Goal: Task Accomplishment & Management: Manage account settings

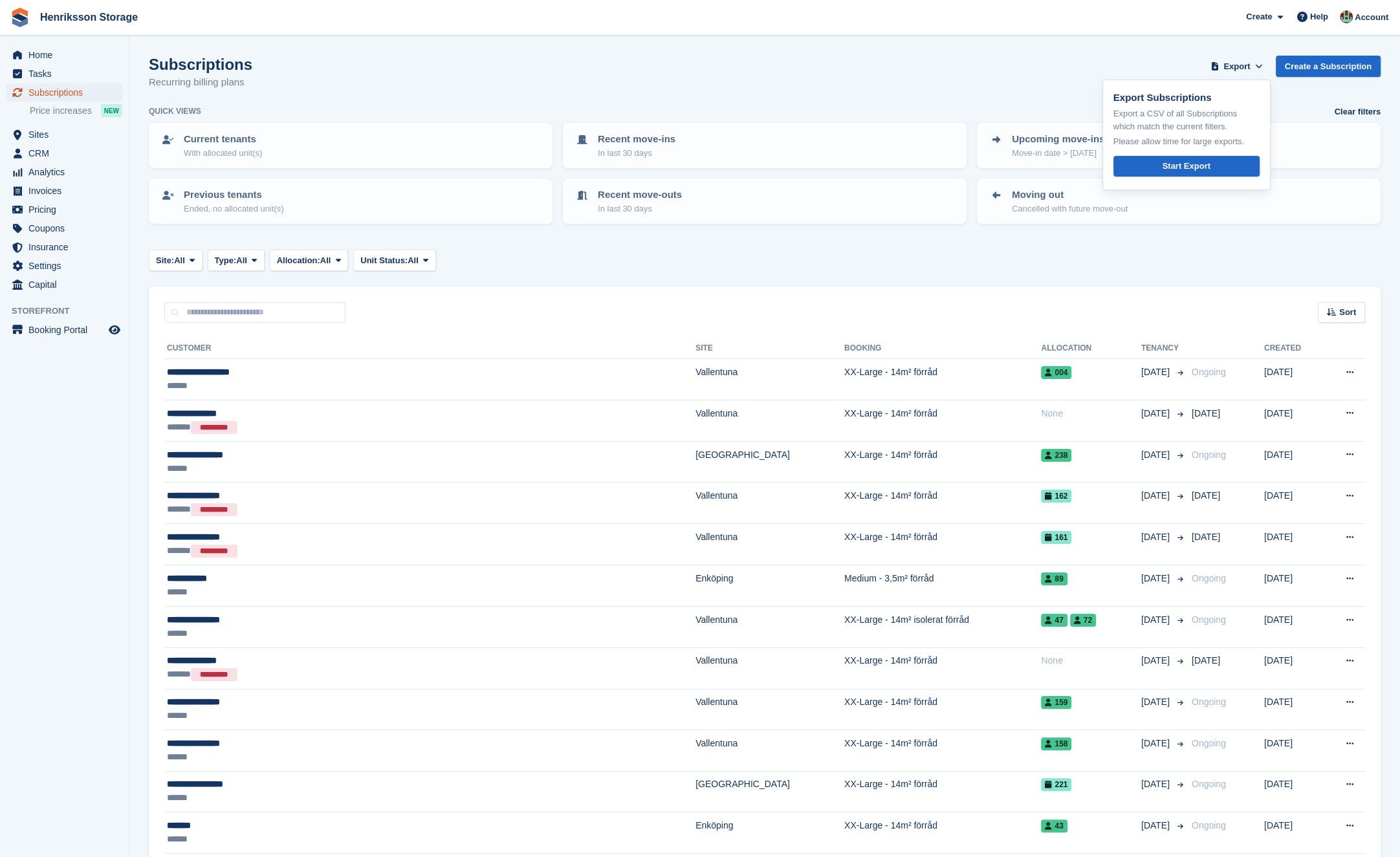
click at [63, 89] on span "Subscriptions" at bounding box center [68, 92] width 78 height 18
drag, startPoint x: 1338, startPoint y: 296, endPoint x: 1345, endPoint y: 312, distance: 17.5
click at [1343, 303] on div "Sort Sort by Customer name Date created Move in date Move out date Created (old…" at bounding box center [764, 305] width 1232 height 37
drag, startPoint x: 1345, startPoint y: 312, endPoint x: 1327, endPoint y: 309, distance: 18.2
click at [1345, 312] on span "Sort" at bounding box center [1348, 312] width 17 height 13
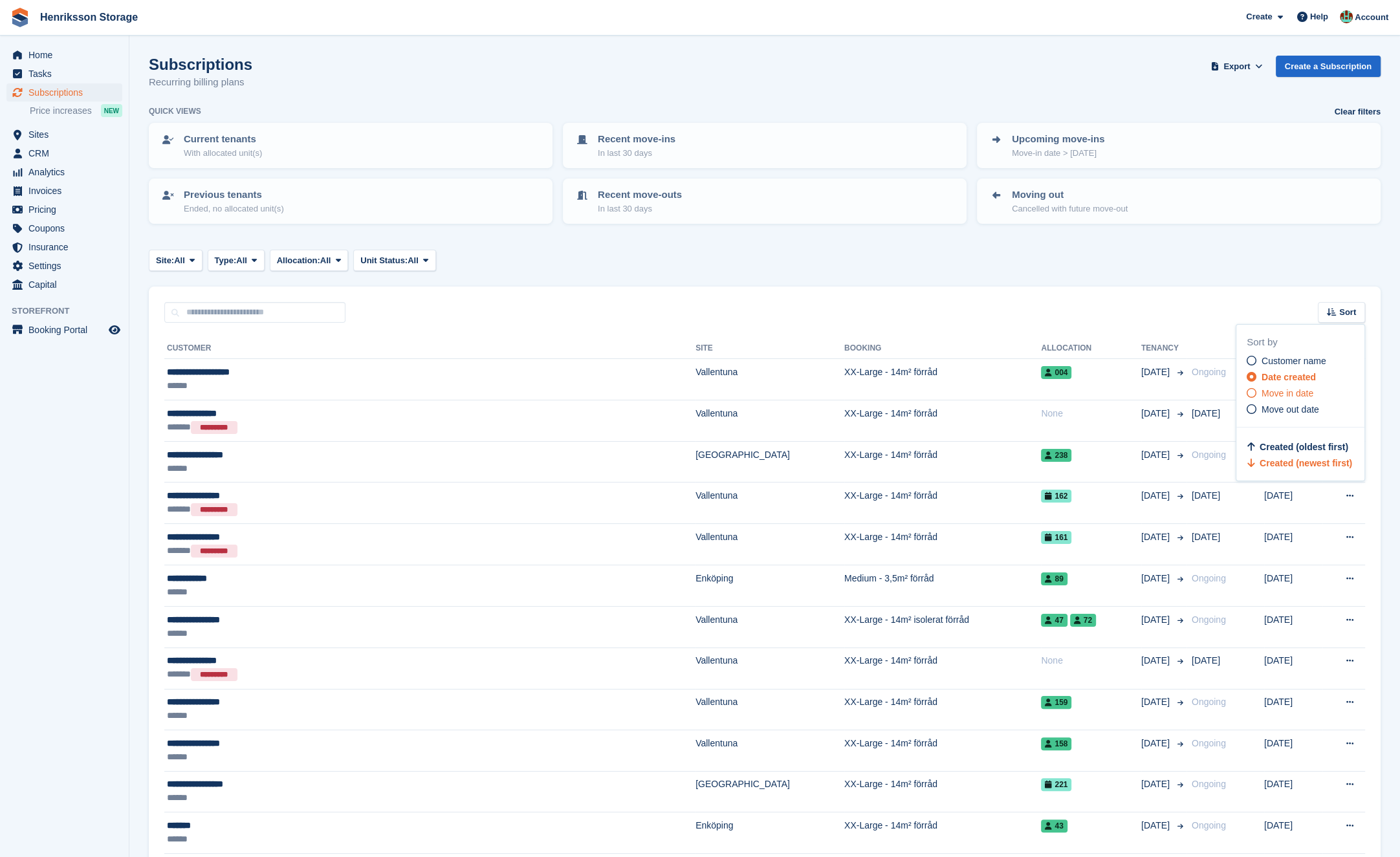
click at [1295, 393] on span "Move in date" at bounding box center [1287, 393] width 52 height 10
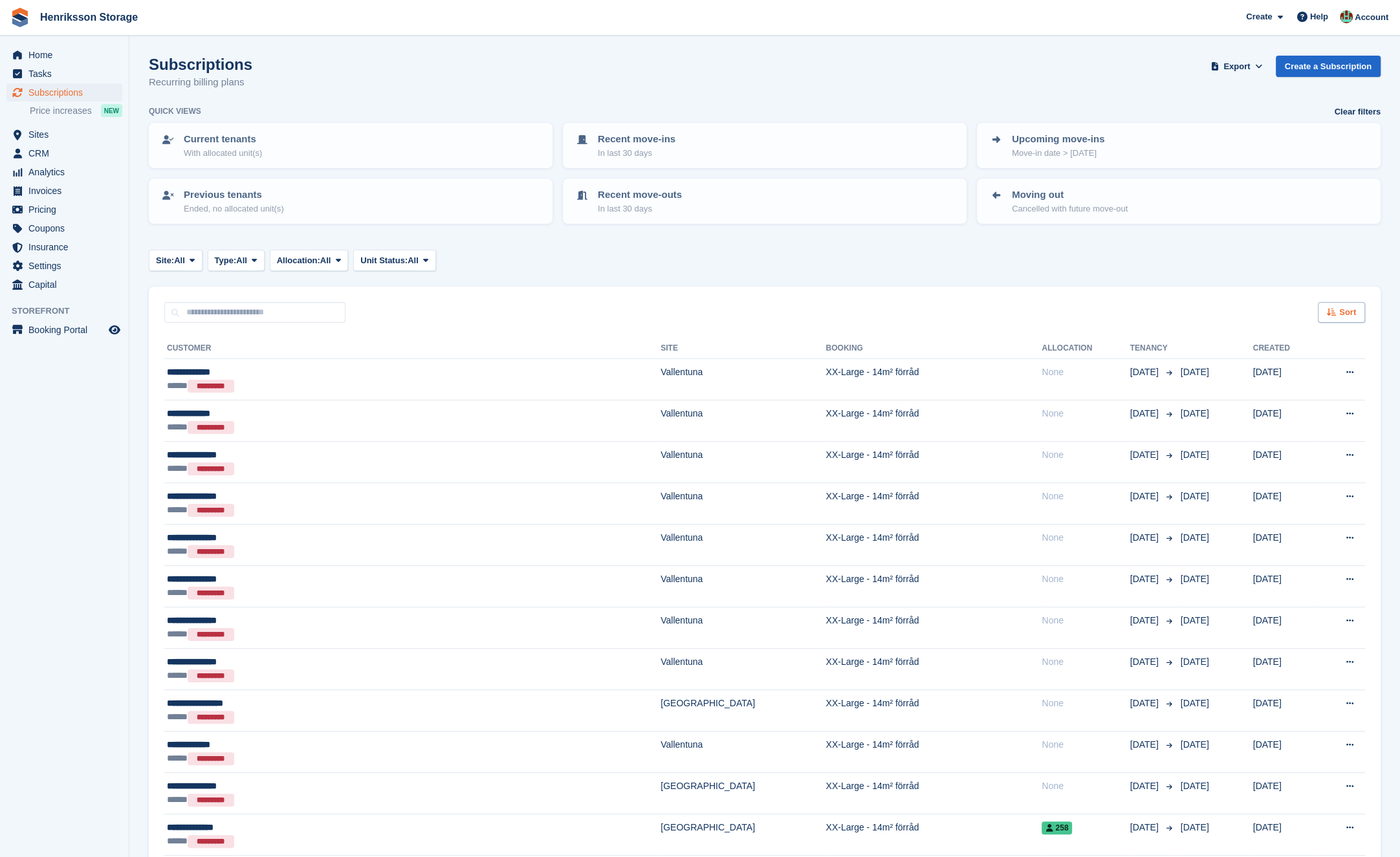
click at [1347, 308] on span "Sort" at bounding box center [1348, 312] width 17 height 13
click at [1302, 465] on span "Move in (newest first)" at bounding box center [1306, 463] width 93 height 10
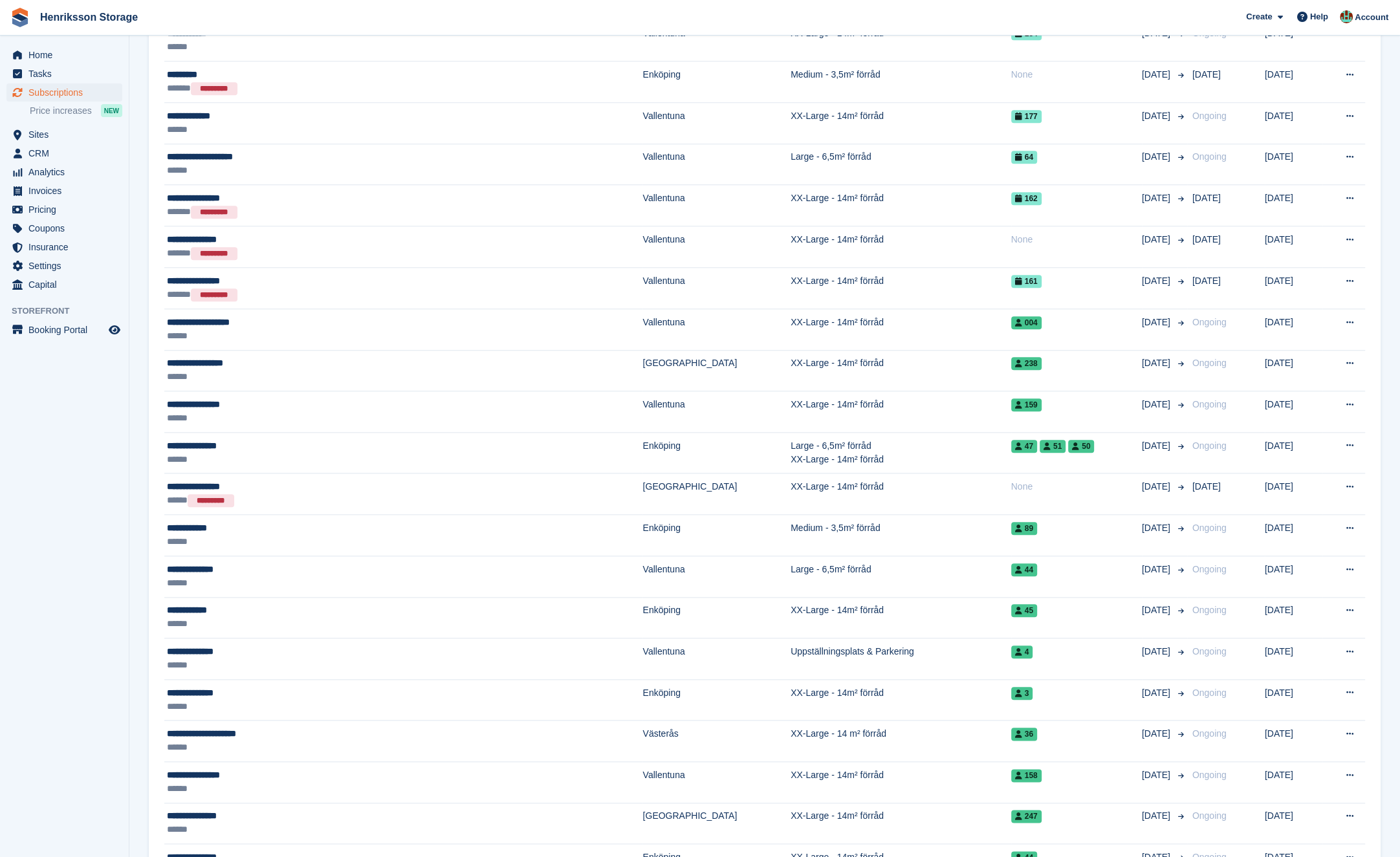
scroll to position [1374, 0]
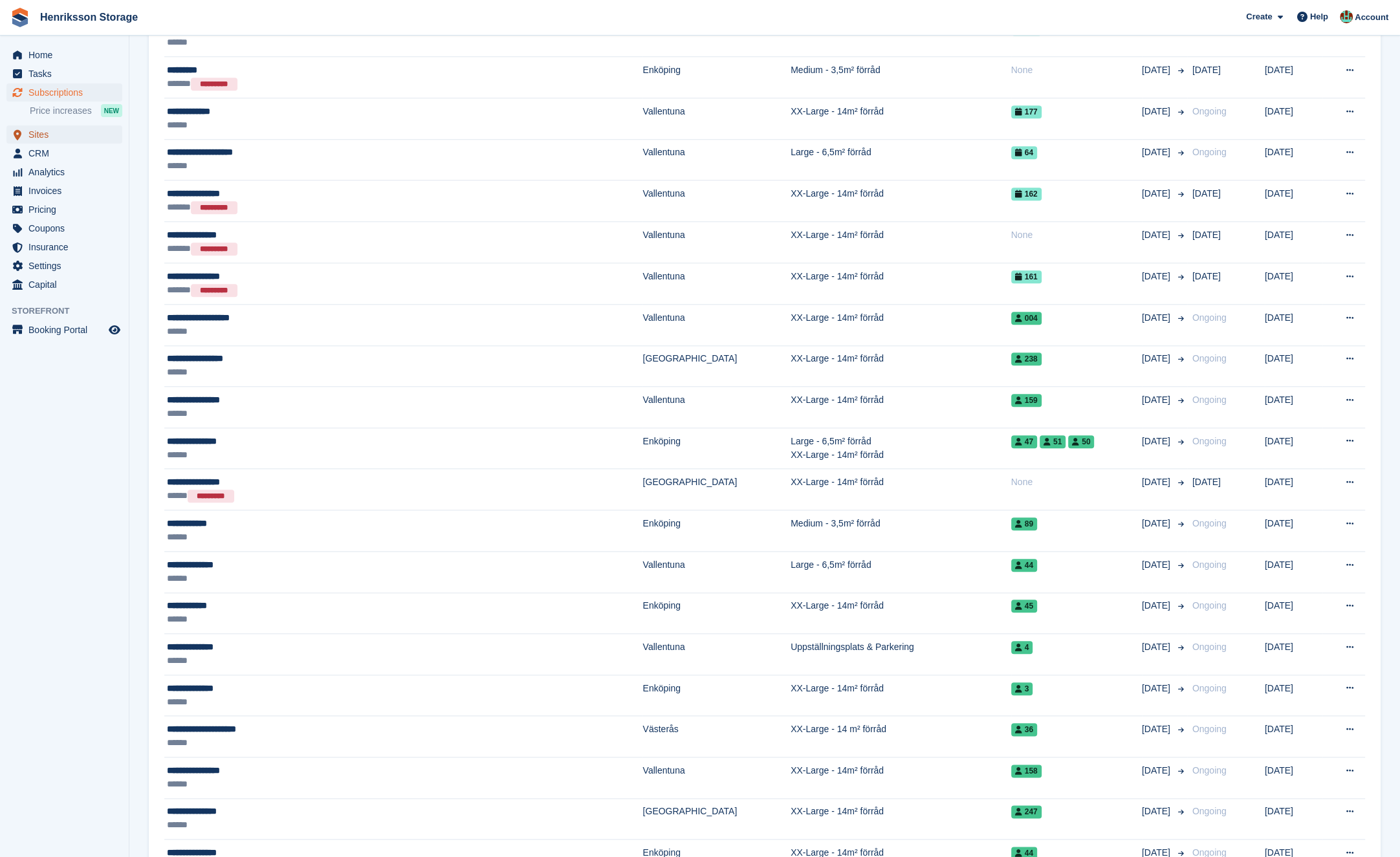
click at [77, 137] on span "Sites" at bounding box center [68, 134] width 78 height 18
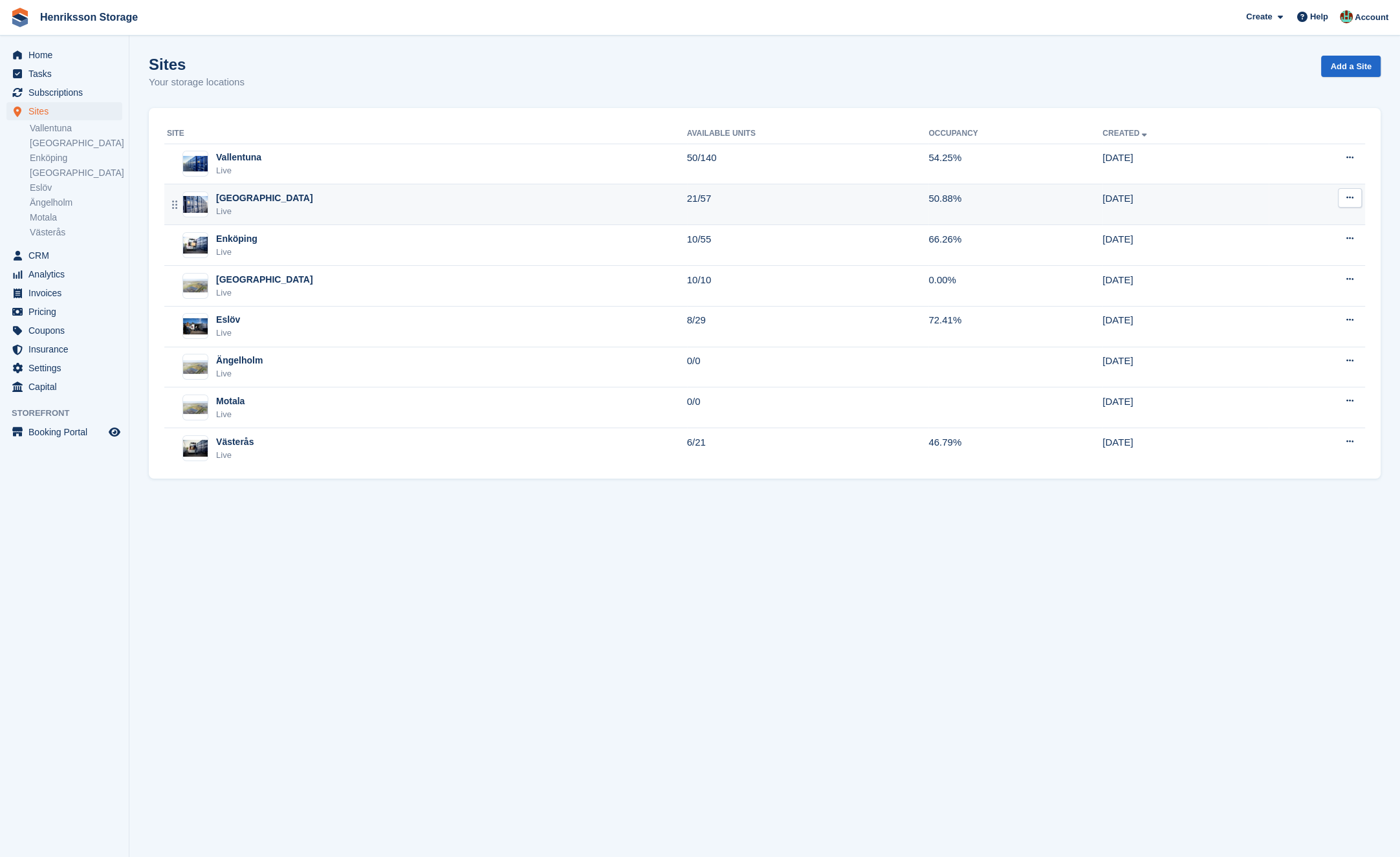
click at [314, 210] on div "Halmstad Live" at bounding box center [427, 204] width 520 height 26
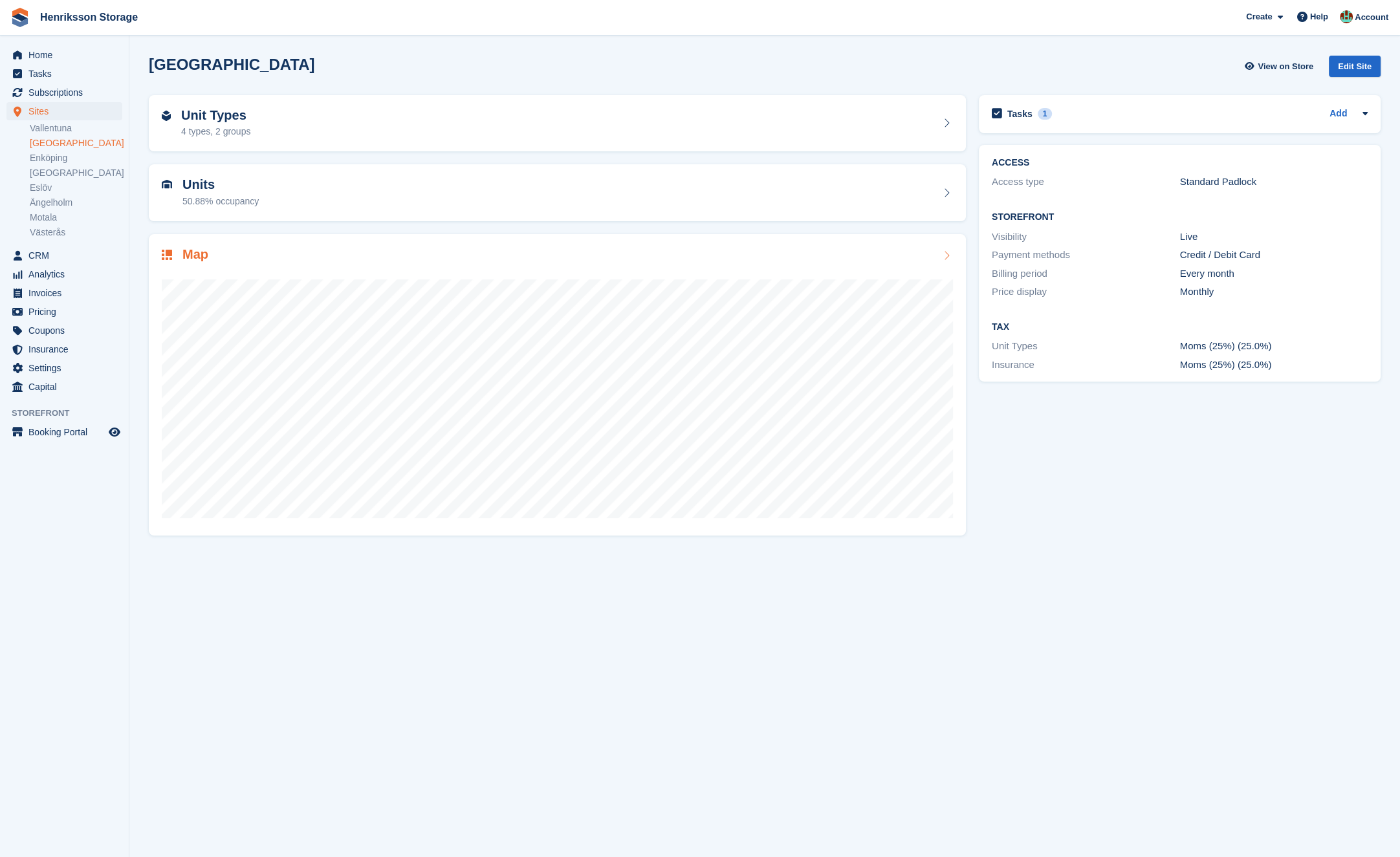
click at [377, 257] on div "Map" at bounding box center [557, 256] width 791 height 18
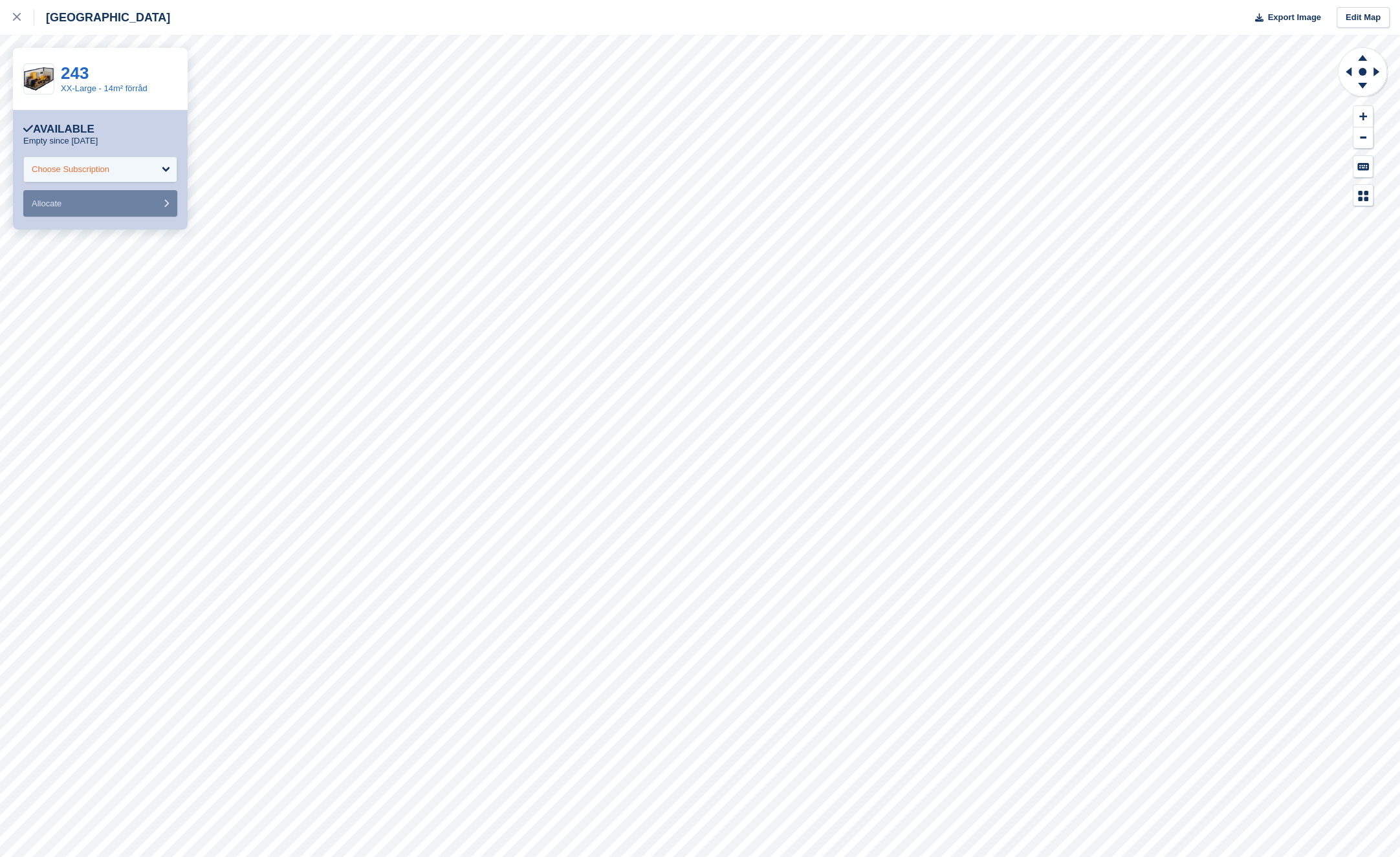
click at [169, 176] on div "Choose Subscription" at bounding box center [100, 169] width 154 height 26
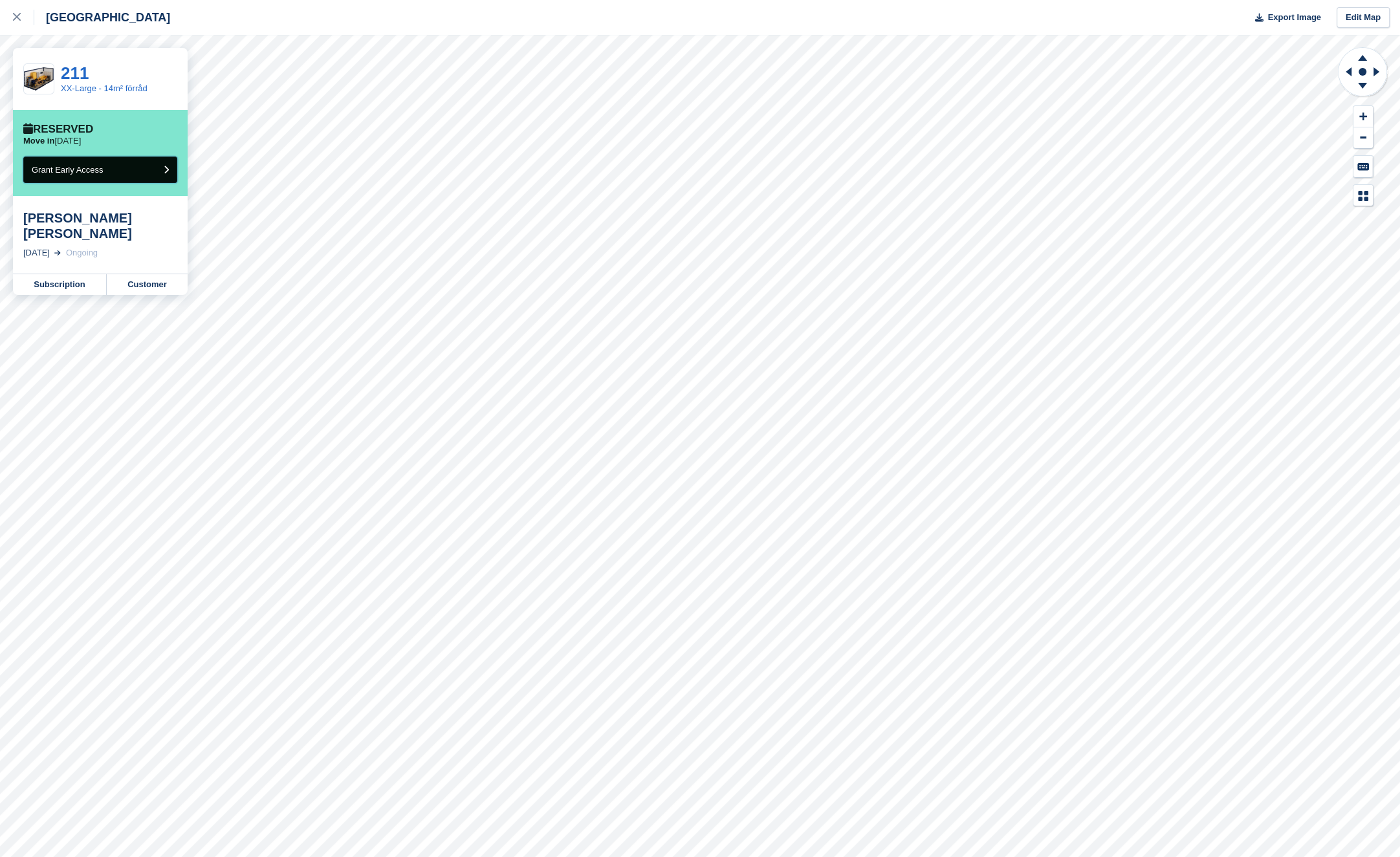
click at [143, 170] on button "Grant Early Access" at bounding box center [100, 169] width 154 height 26
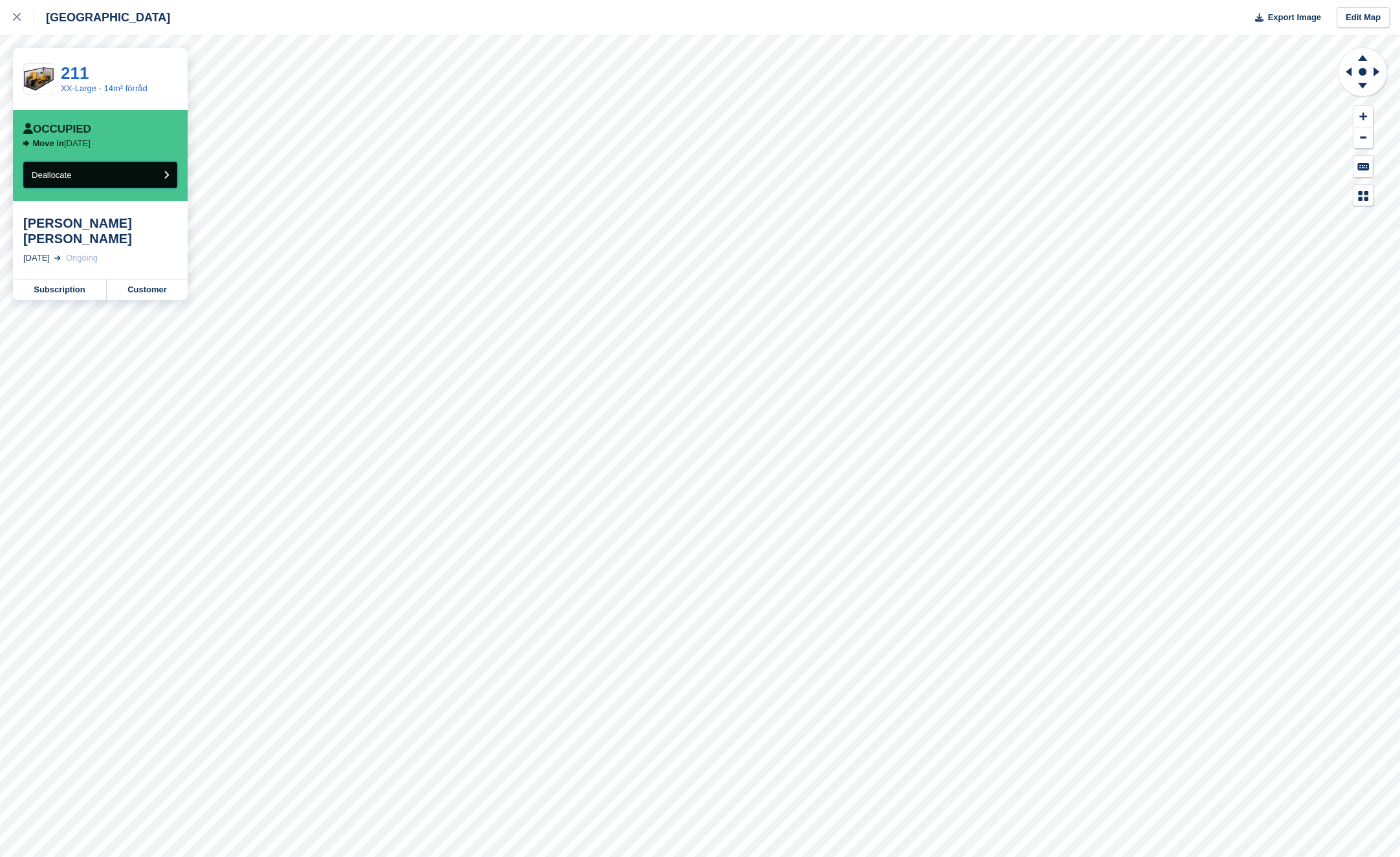
click at [145, 173] on button "Deallocate" at bounding box center [100, 175] width 154 height 26
click at [151, 177] on button "Deallocate" at bounding box center [100, 175] width 154 height 26
click at [158, 279] on link "Customer" at bounding box center [147, 290] width 81 height 21
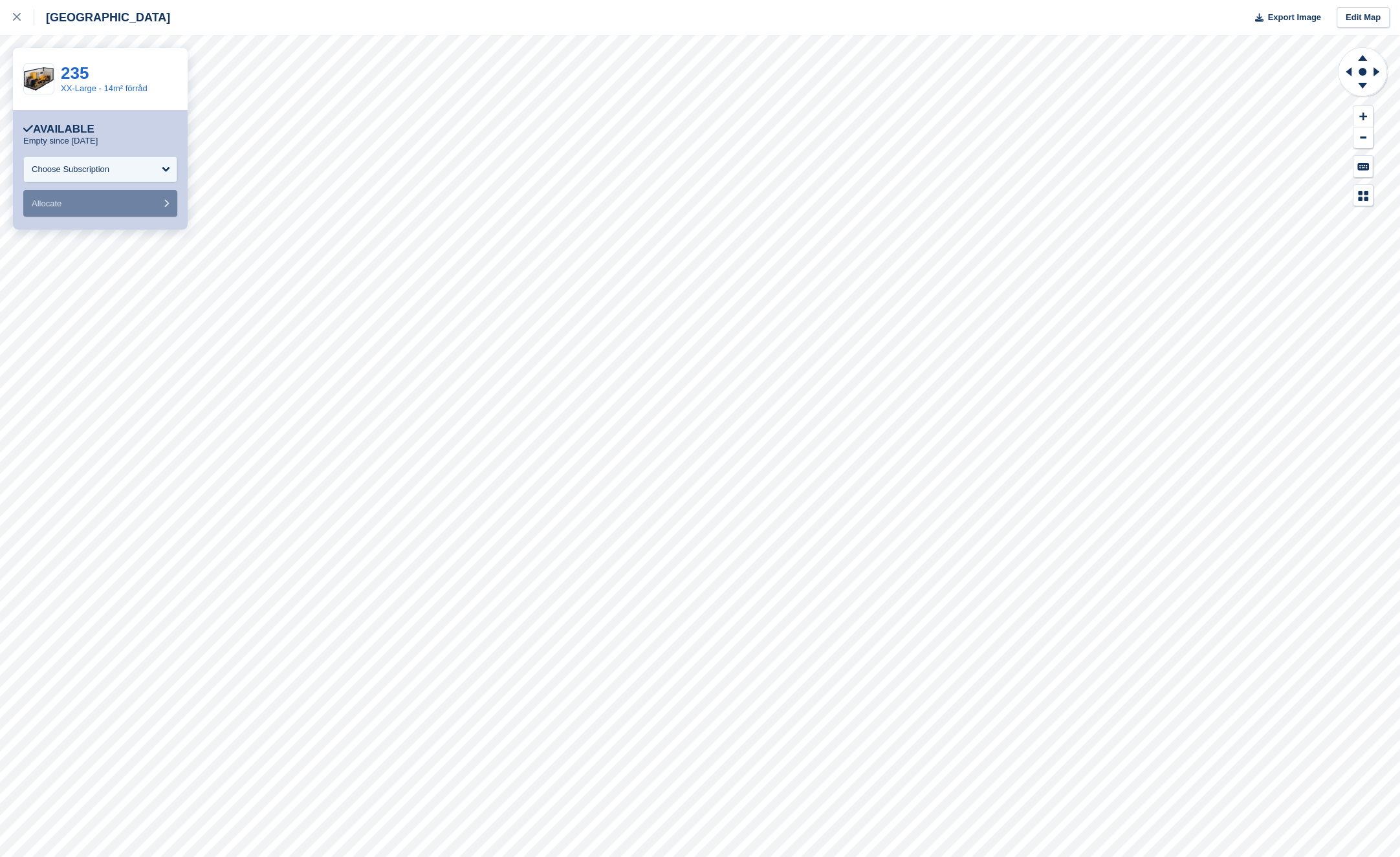
click at [129, 185] on form "**********" at bounding box center [100, 186] width 154 height 60
click at [125, 171] on div "Choose Subscription" at bounding box center [100, 169] width 154 height 26
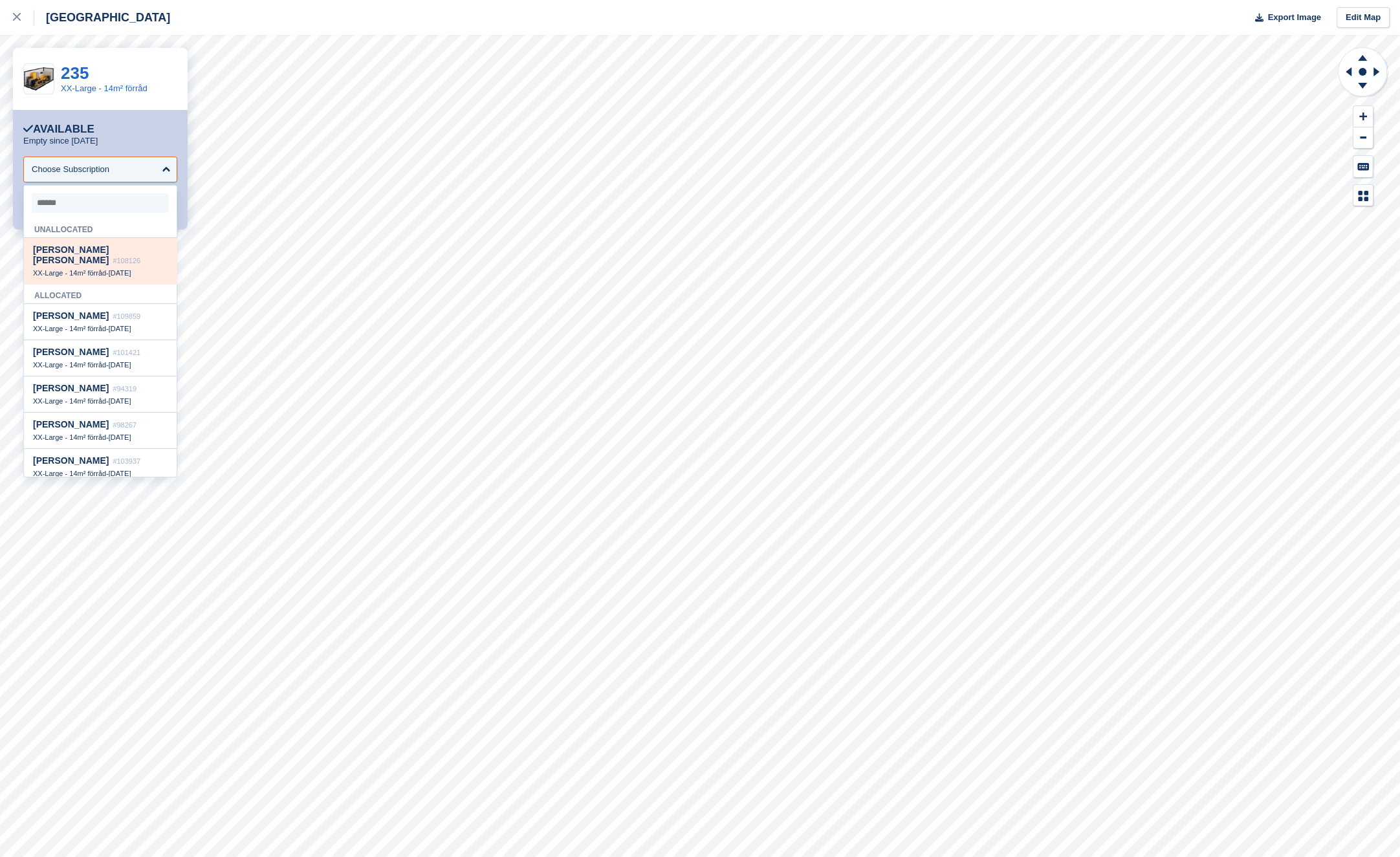
click at [119, 247] on div "Hakar Kawa #108126" at bounding box center [100, 255] width 134 height 21
select select "******"
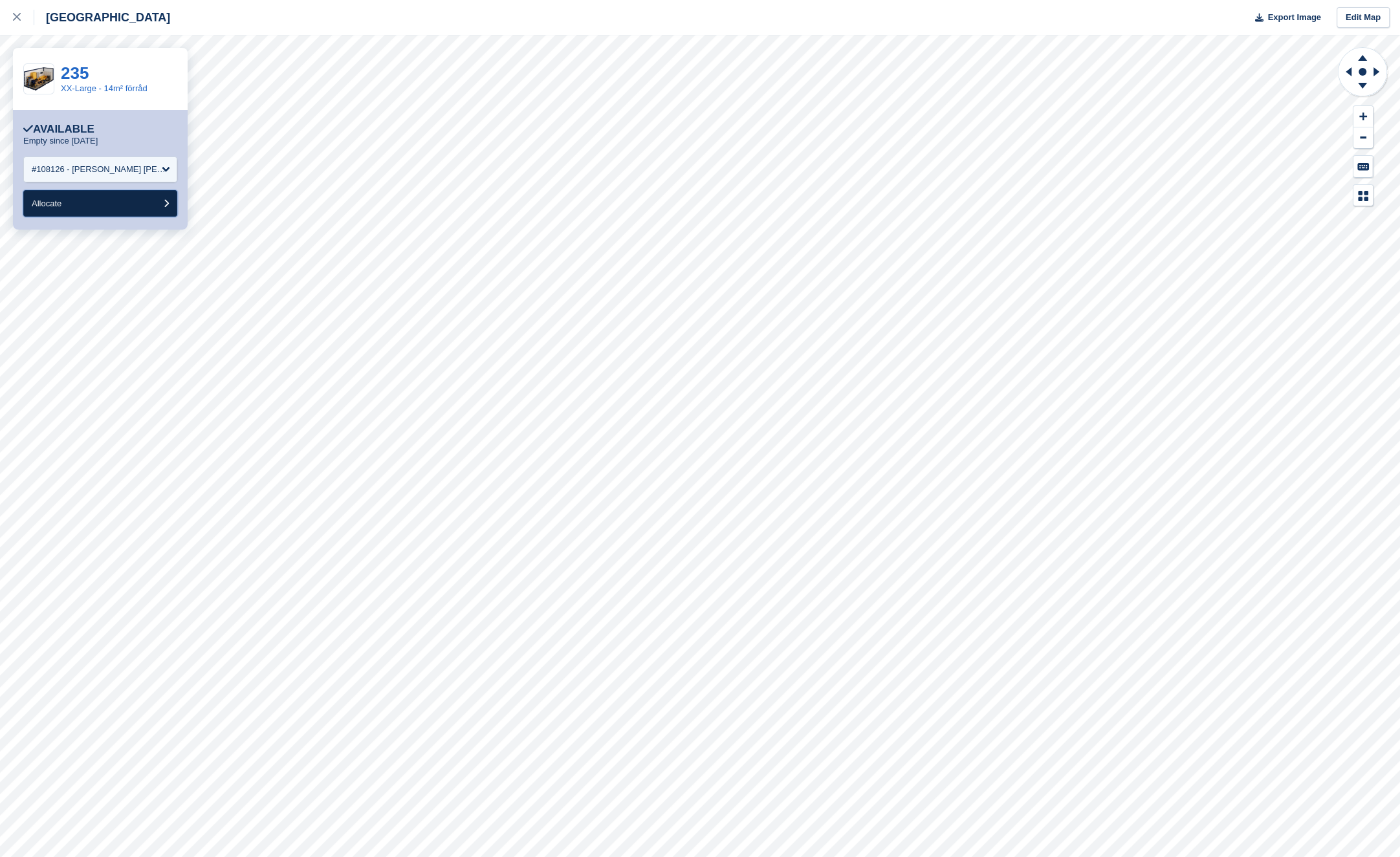
click at [129, 199] on button "Allocate" at bounding box center [100, 203] width 154 height 26
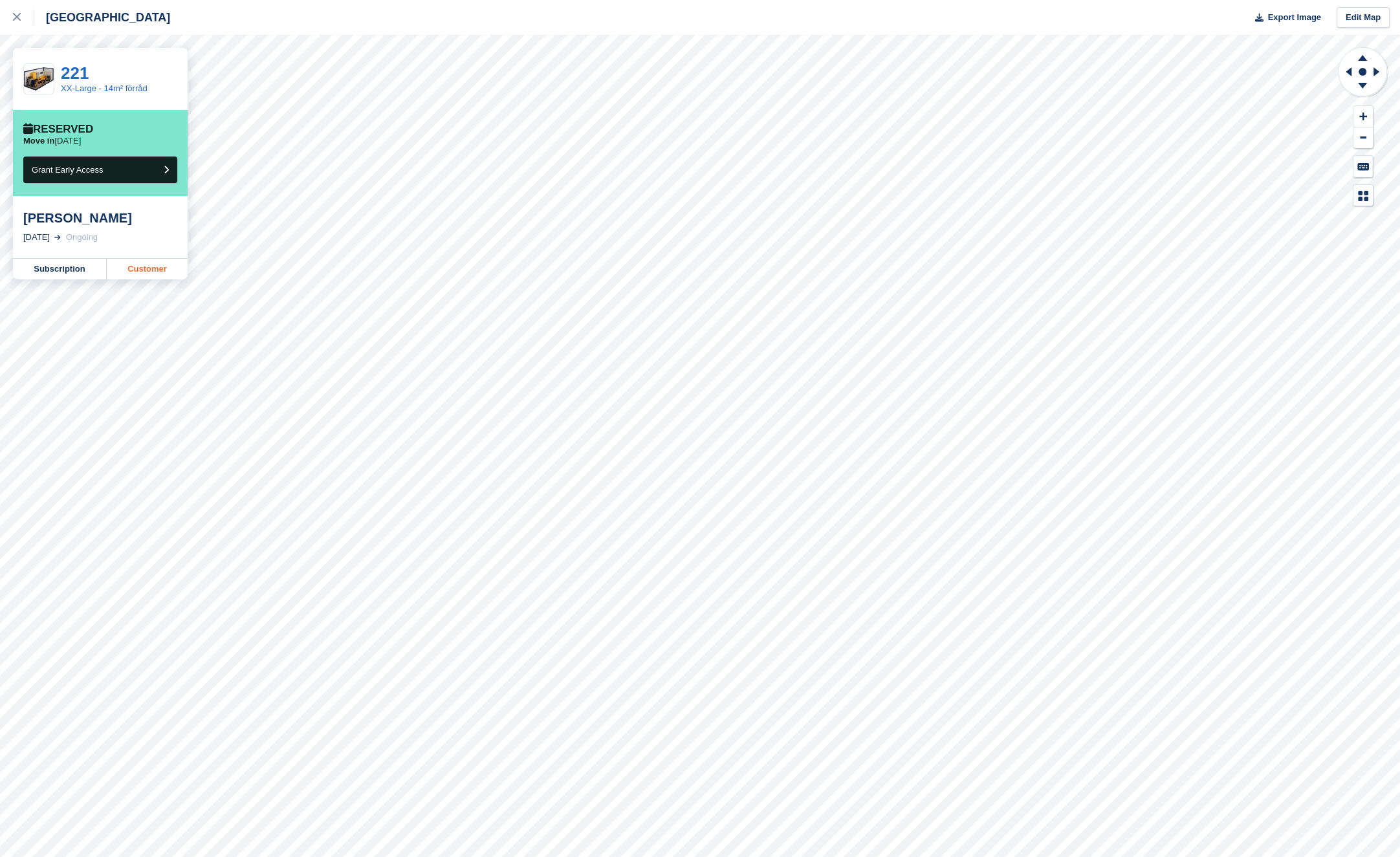
click at [153, 264] on link "Customer" at bounding box center [147, 268] width 81 height 21
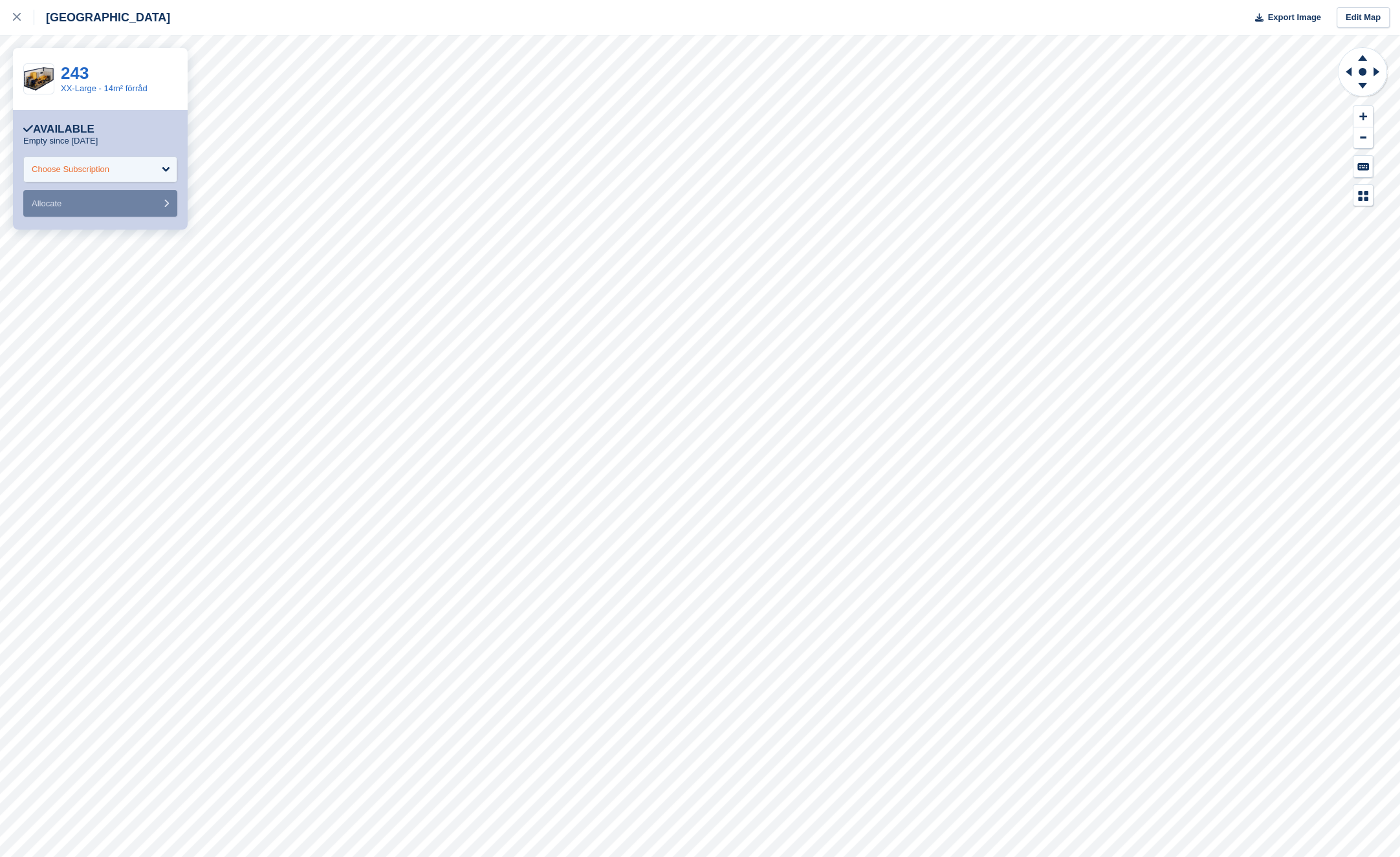
click at [95, 162] on div "Choose Subscription" at bounding box center [100, 169] width 154 height 26
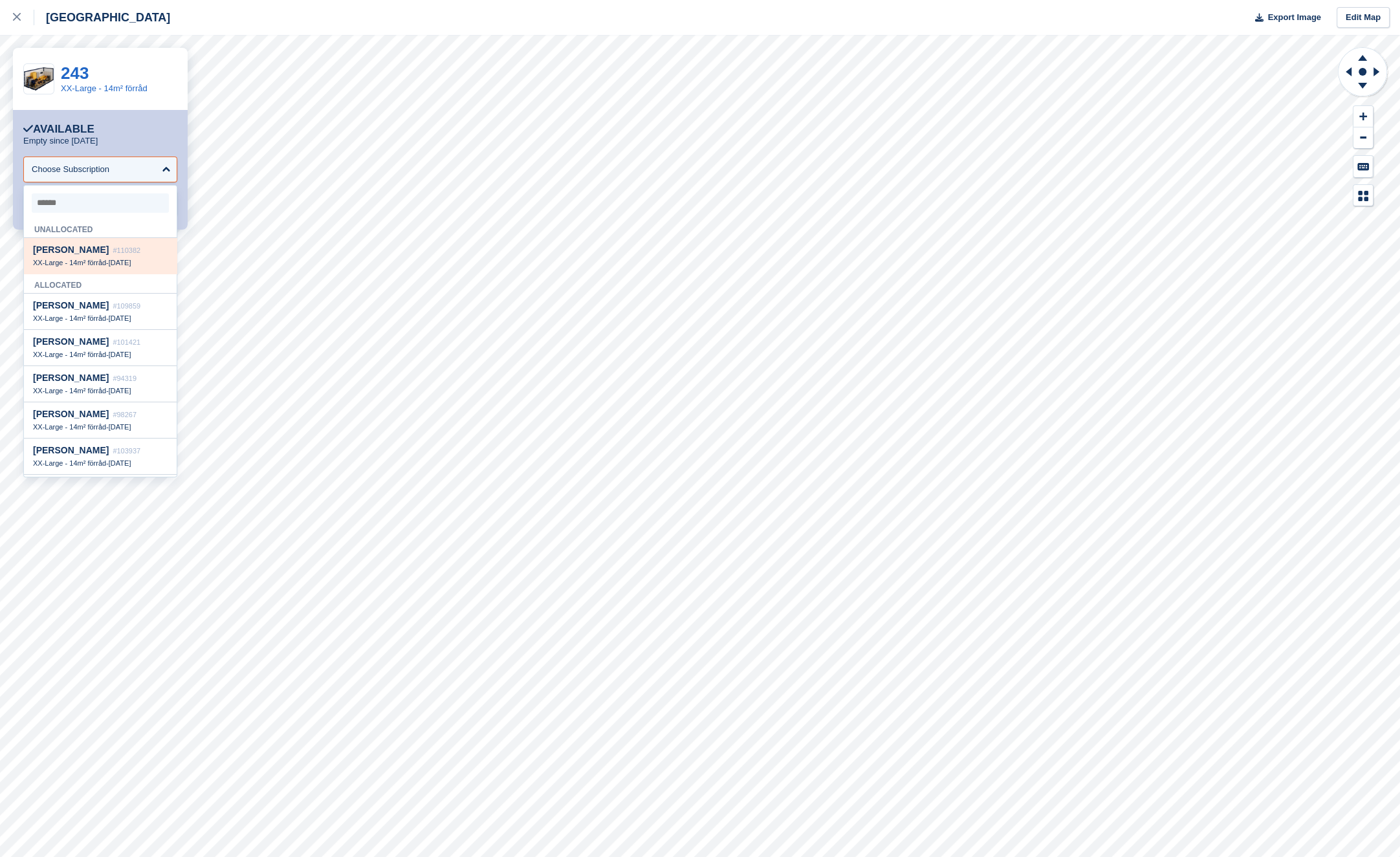
click at [95, 254] on span "Hugo Sevandersson" at bounding box center [71, 250] width 76 height 10
select select "******"
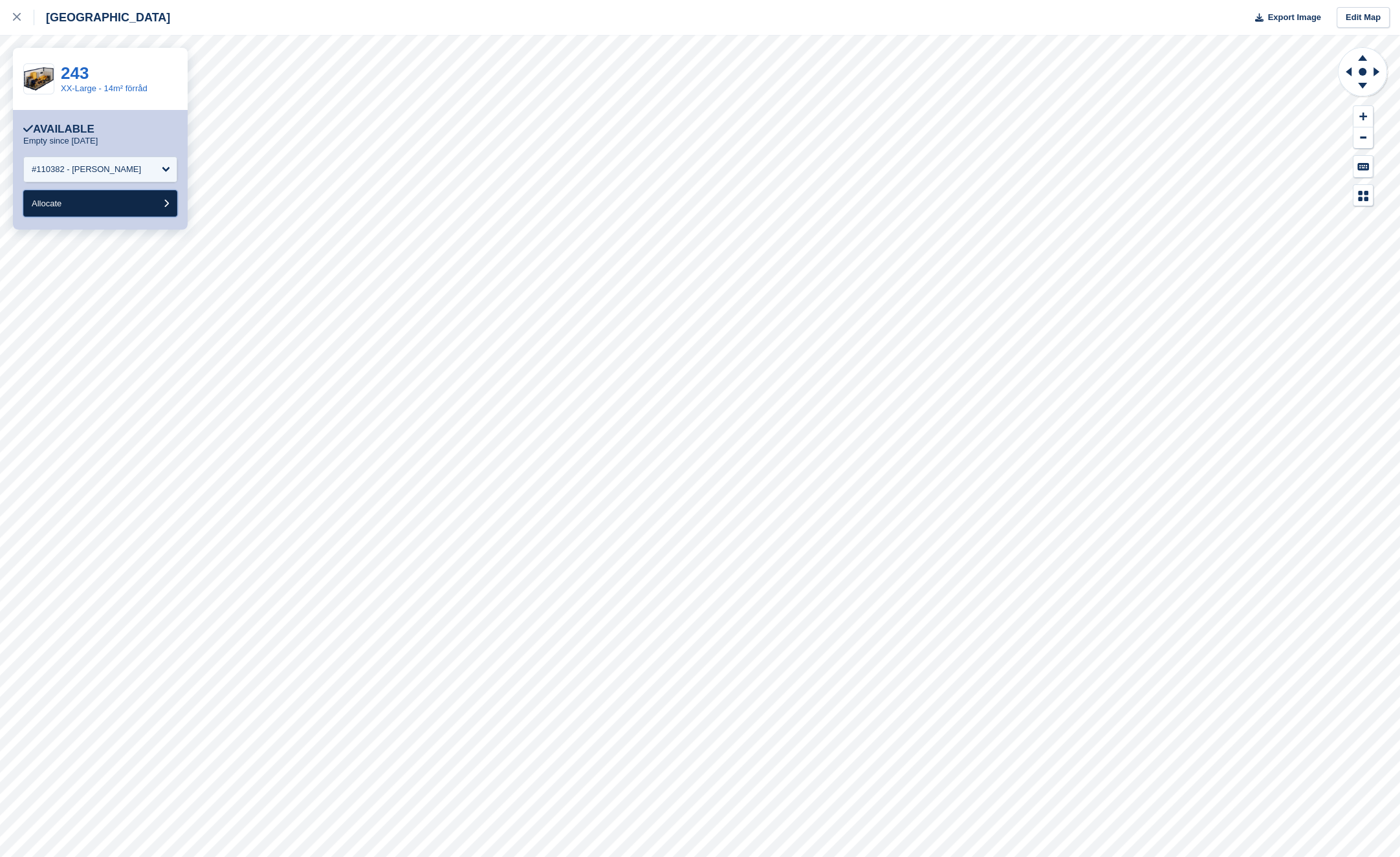
click at [108, 203] on button "Allocate" at bounding box center [100, 203] width 154 height 26
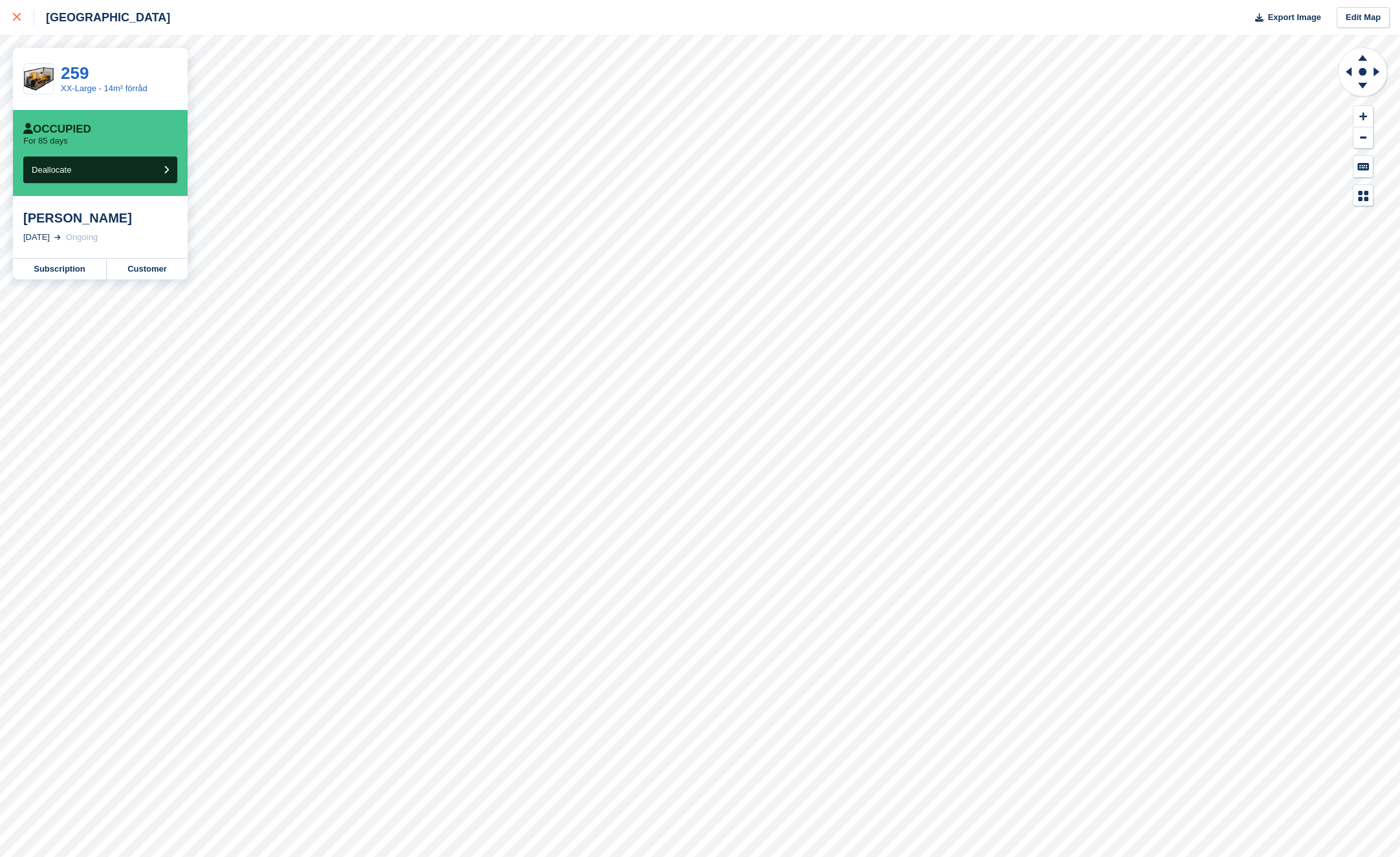
click at [24, 18] on div at bounding box center [23, 17] width 21 height 15
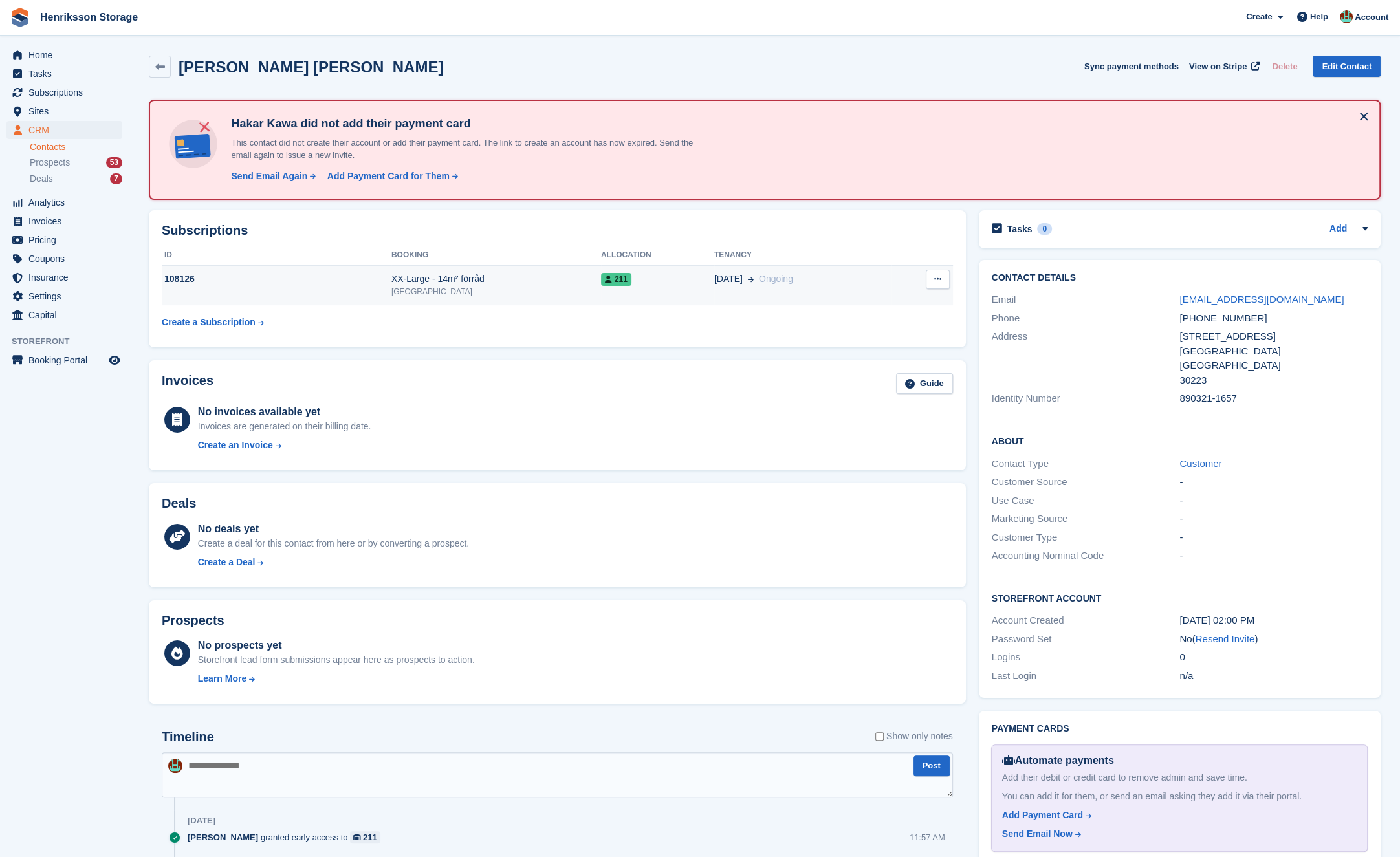
click at [654, 285] on div "211" at bounding box center [658, 279] width 113 height 14
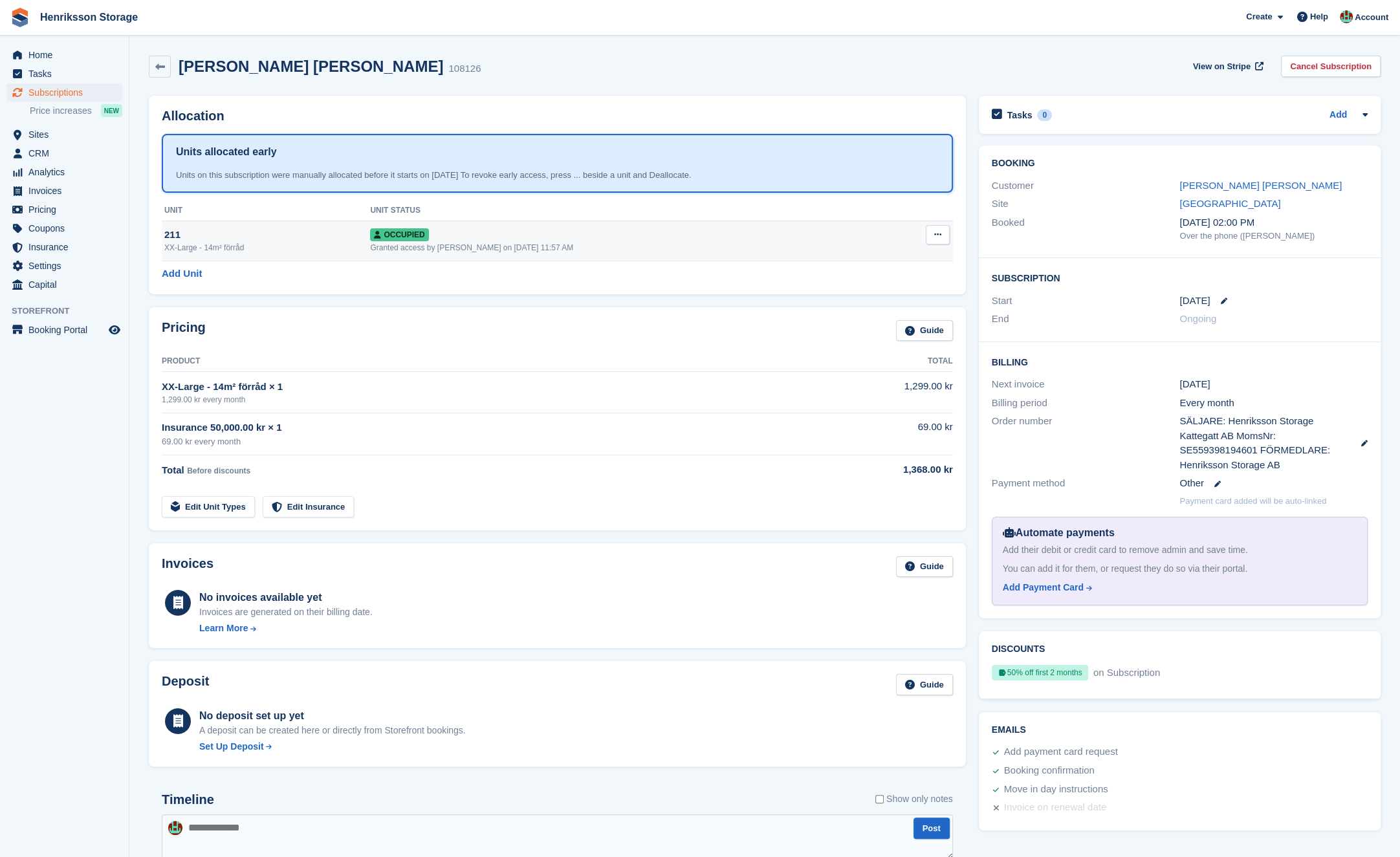
click at [937, 231] on icon at bounding box center [937, 235] width 7 height 8
click at [897, 301] on p "Deallocate" at bounding box center [887, 305] width 112 height 17
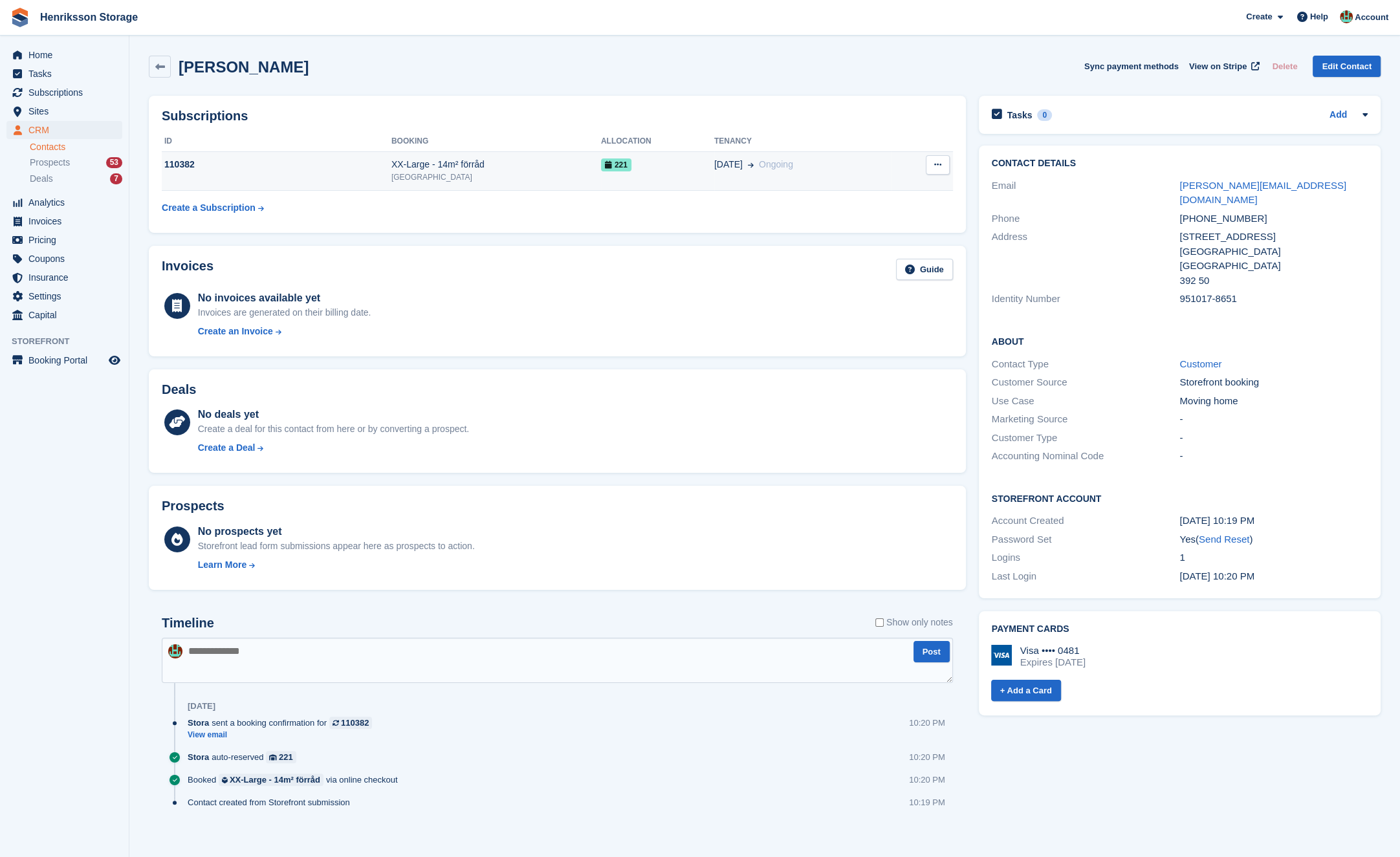
click at [940, 165] on icon at bounding box center [937, 165] width 7 height 8
click at [739, 170] on span "[DATE]" at bounding box center [729, 165] width 29 height 14
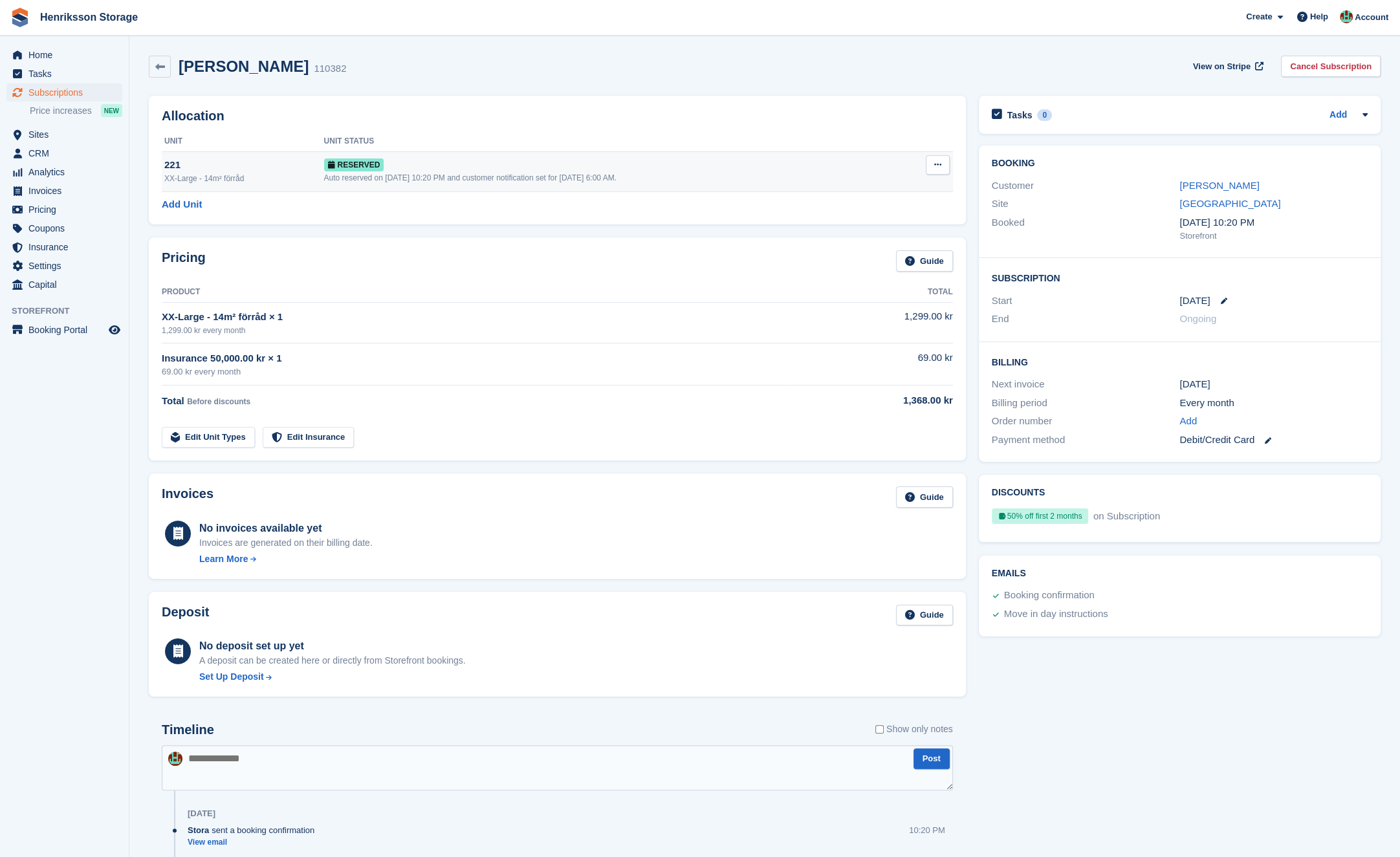
click at [941, 169] on button at bounding box center [937, 165] width 24 height 19
click at [888, 216] on p "Deallocate" at bounding box center [887, 218] width 112 height 17
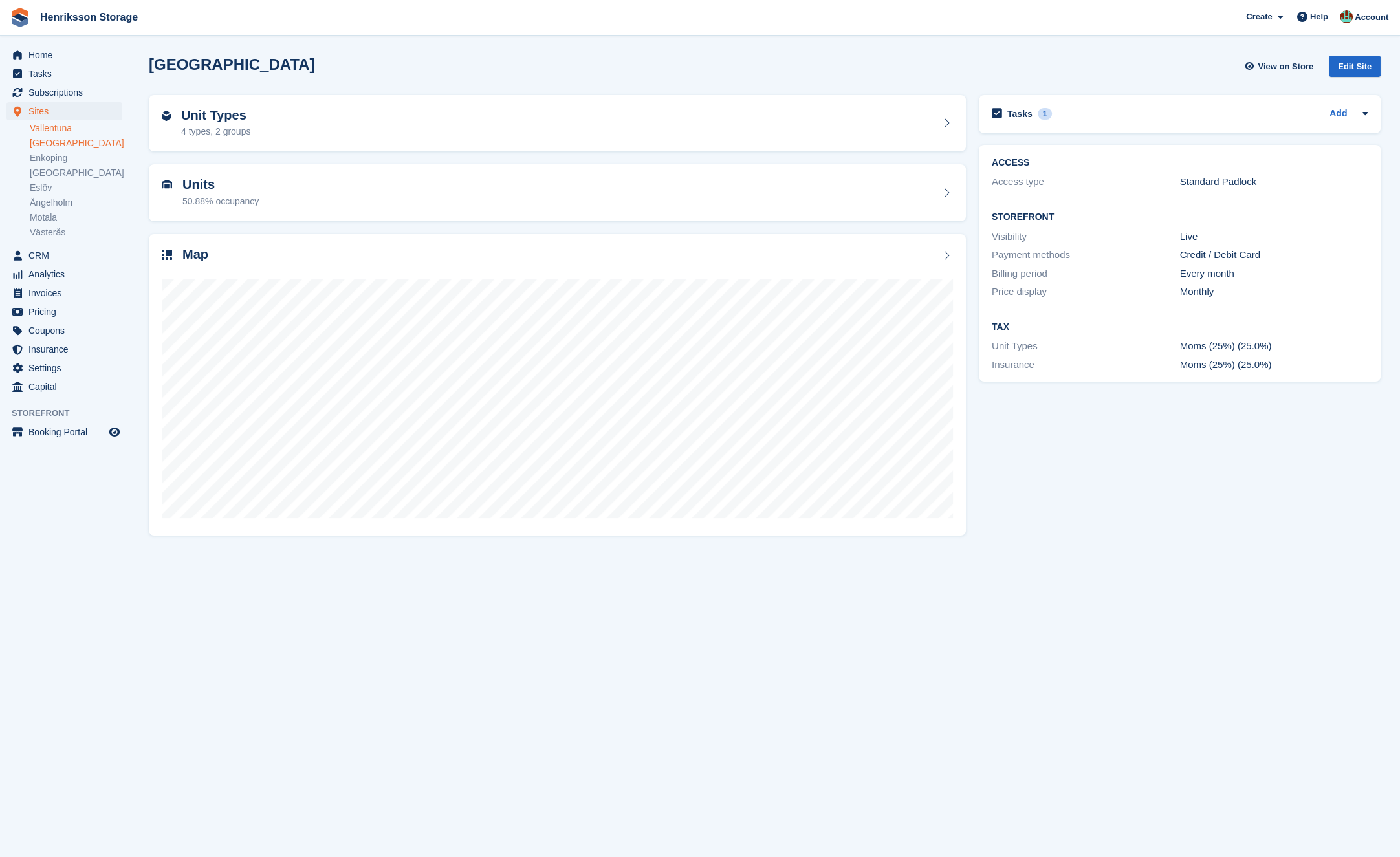
click at [60, 133] on link "Vallentuna" at bounding box center [76, 128] width 93 height 13
click at [329, 251] on div "Map" at bounding box center [557, 256] width 791 height 18
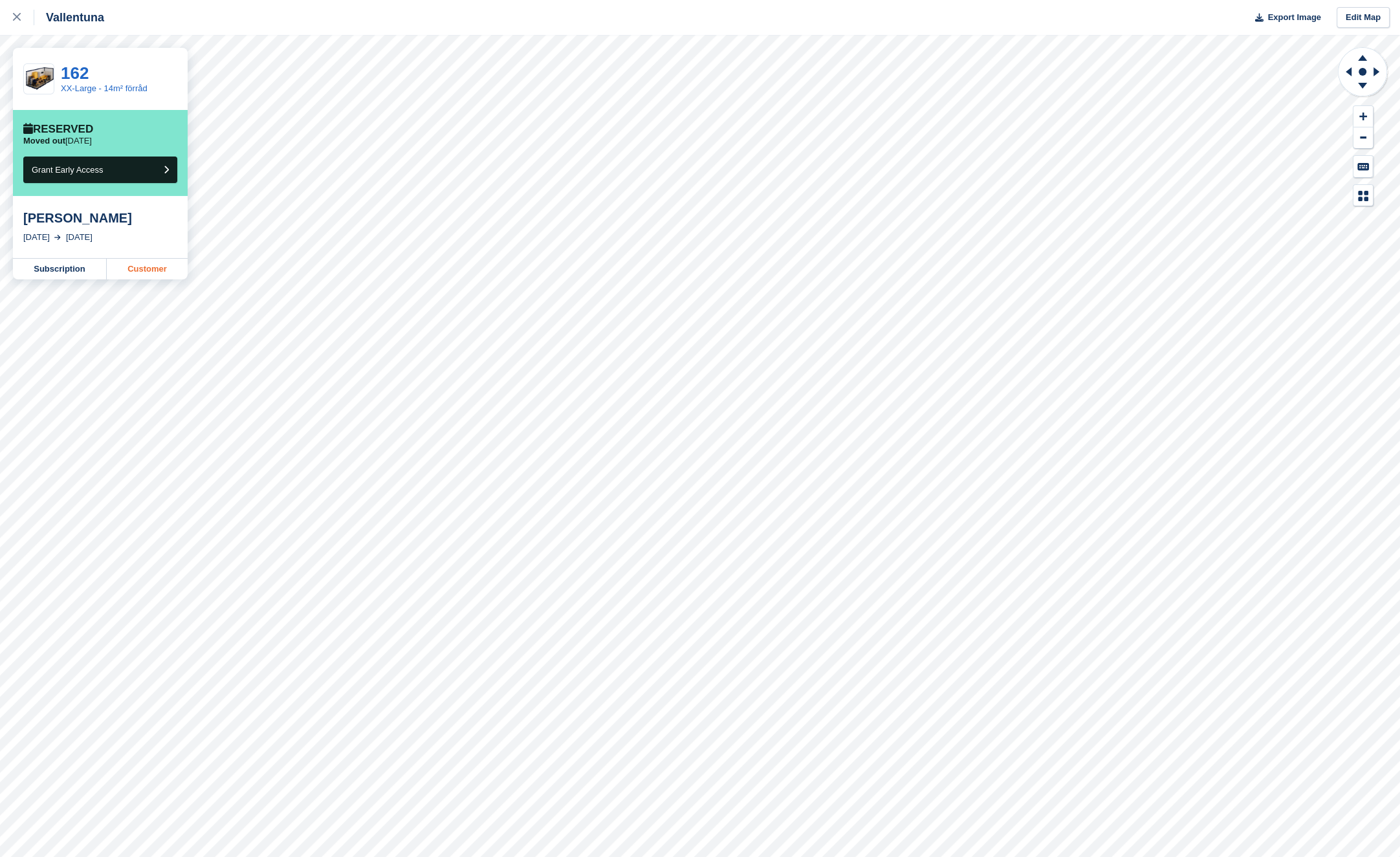
click at [160, 263] on link "Customer" at bounding box center [147, 268] width 81 height 21
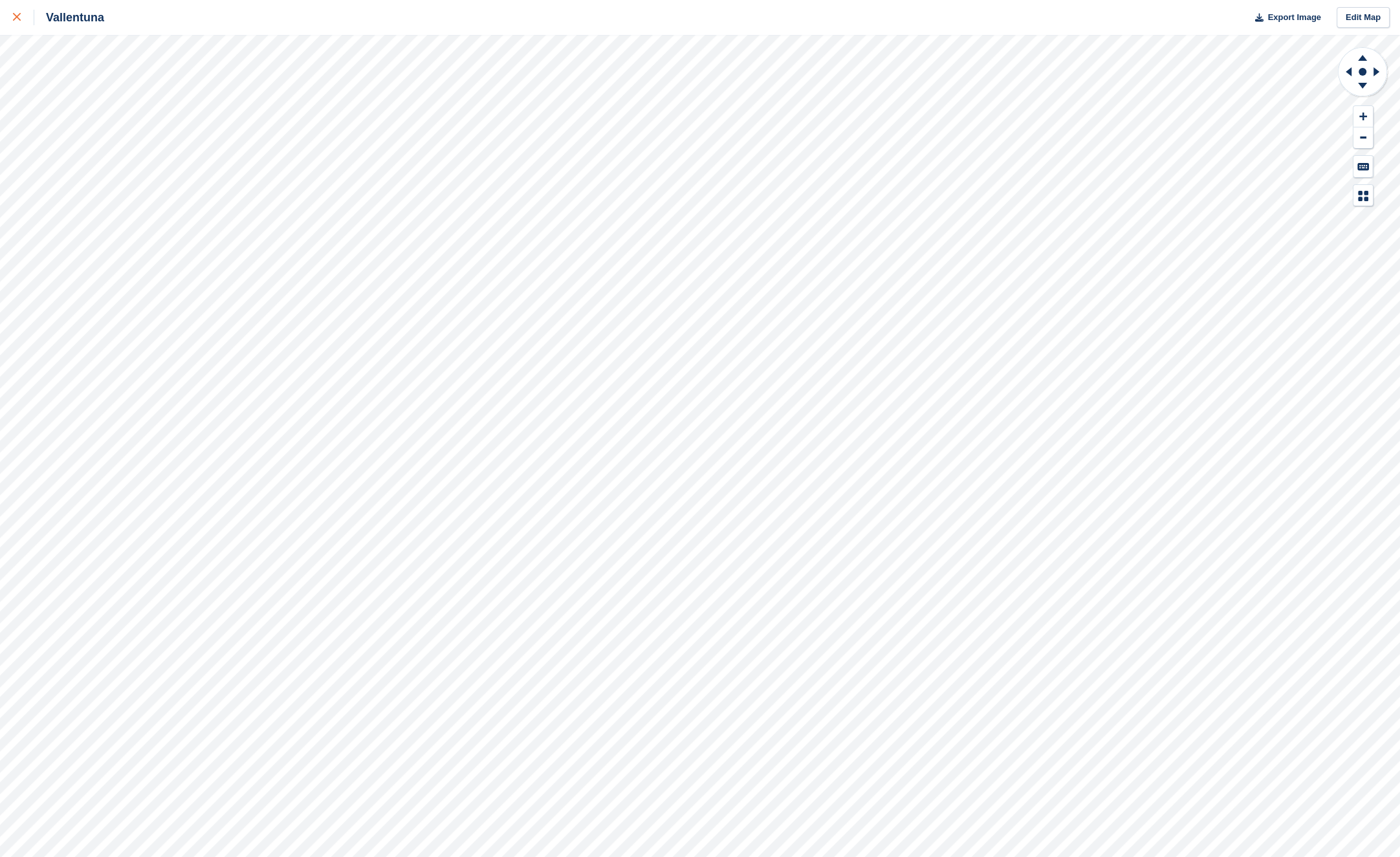
click at [23, 19] on div at bounding box center [23, 17] width 21 height 15
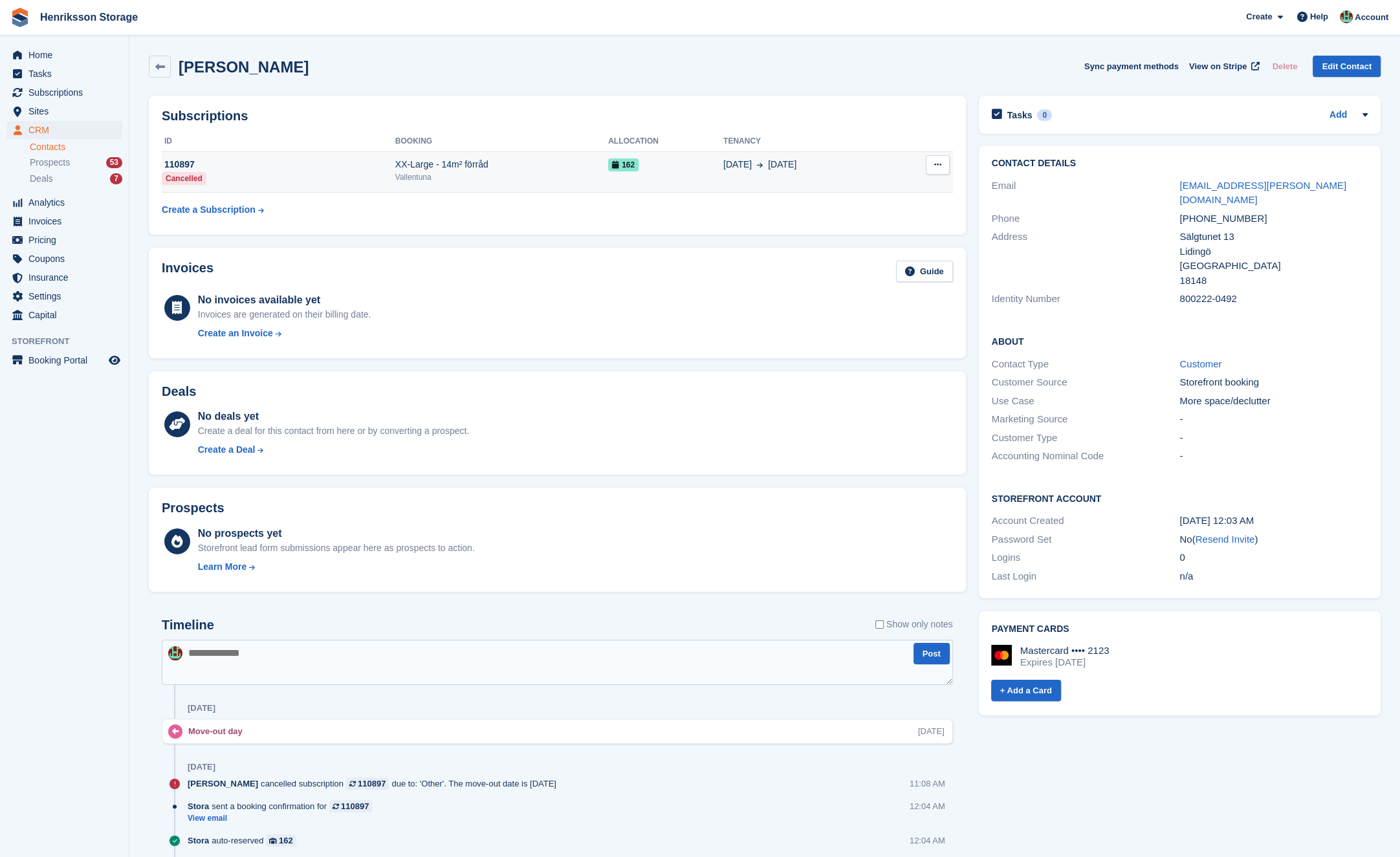
click at [941, 165] on button at bounding box center [937, 165] width 24 height 19
click at [790, 159] on span "30 Sep" at bounding box center [783, 165] width 29 height 14
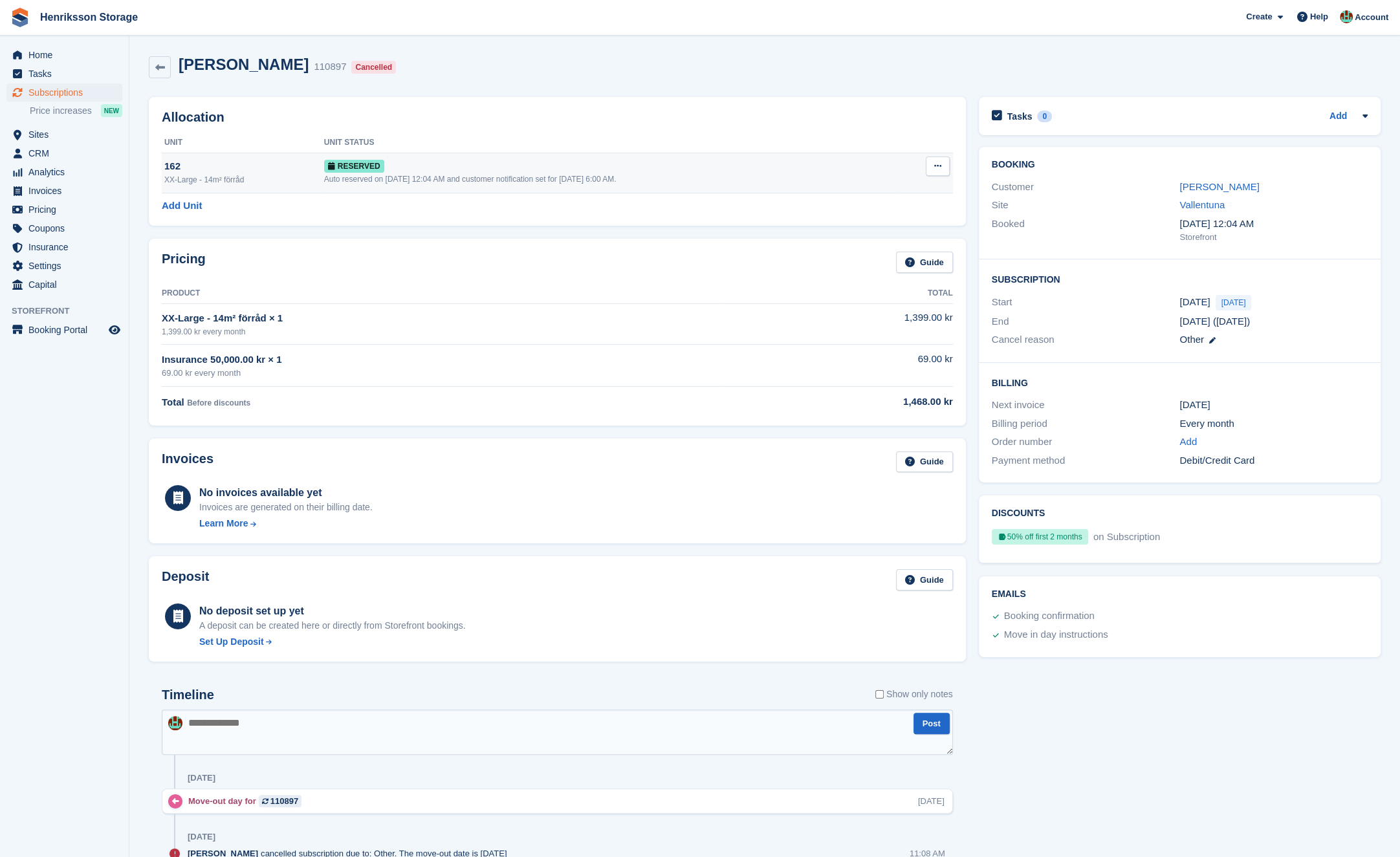
click at [941, 160] on button at bounding box center [937, 165] width 24 height 19
click at [896, 219] on p "Deallocate" at bounding box center [887, 220] width 112 height 17
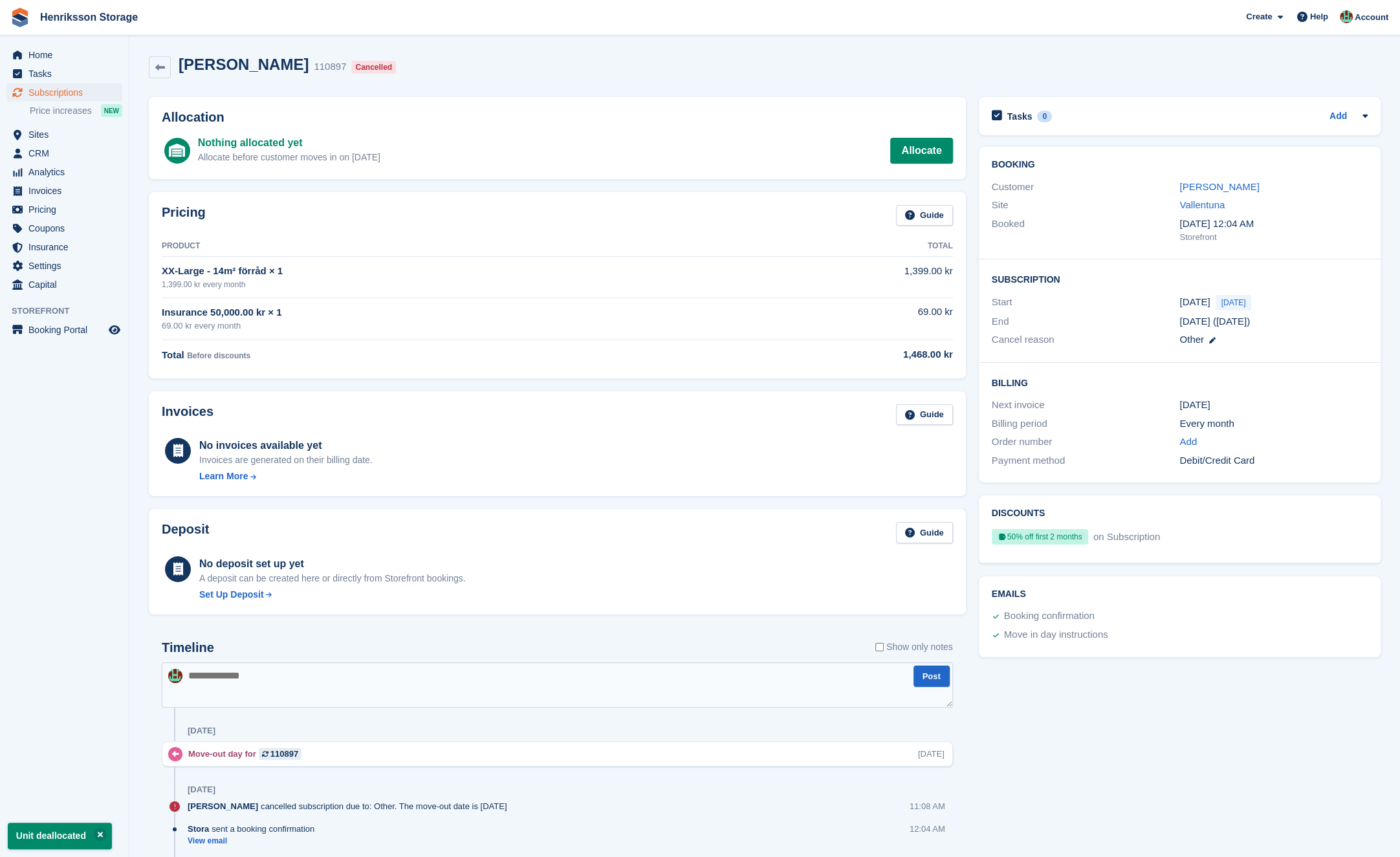
click at [171, 71] on div "MIkael Holmström 110897 Cancelled" at bounding box center [285, 68] width 231 height 24
click at [166, 68] on link at bounding box center [160, 68] width 22 height 22
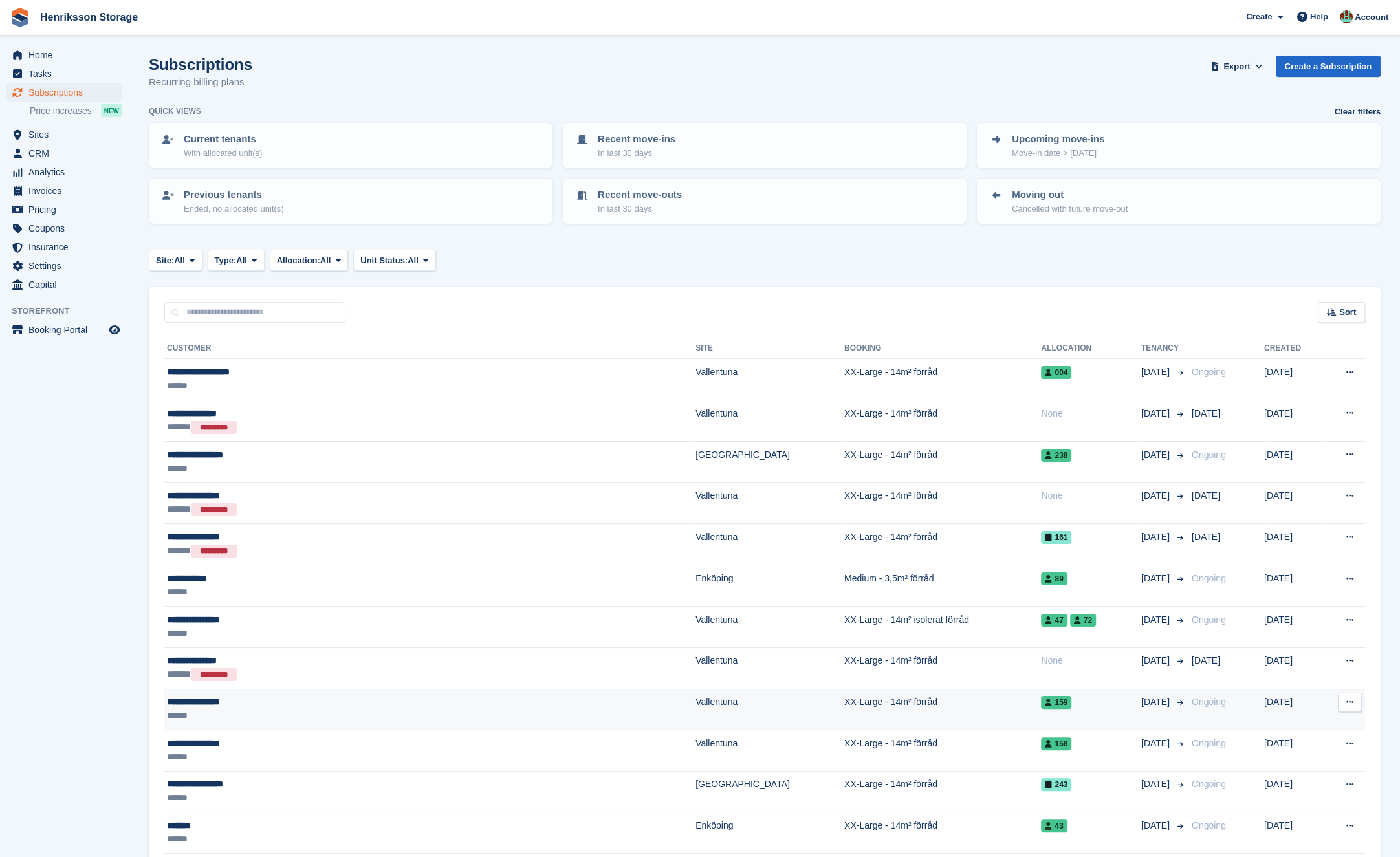
click at [307, 713] on div "******" at bounding box center [334, 716] width 334 height 14
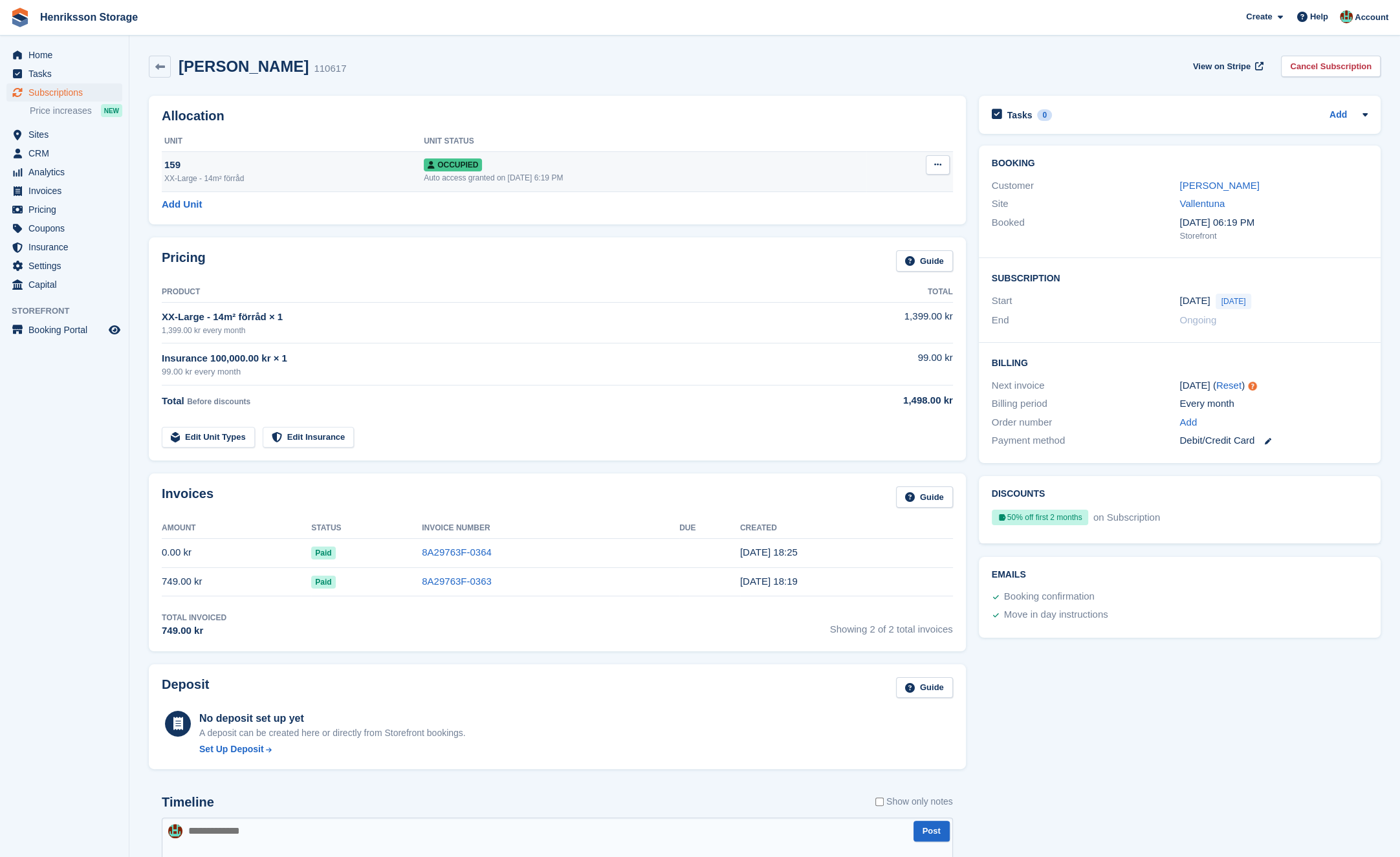
click at [934, 163] on icon at bounding box center [937, 165] width 7 height 8
click at [787, 179] on div "Auto access granted on 26th Sep, 6:19 PM" at bounding box center [645, 178] width 442 height 12
click at [931, 165] on button at bounding box center [937, 165] width 24 height 19
click at [889, 236] on p "Deallocate" at bounding box center [887, 235] width 112 height 17
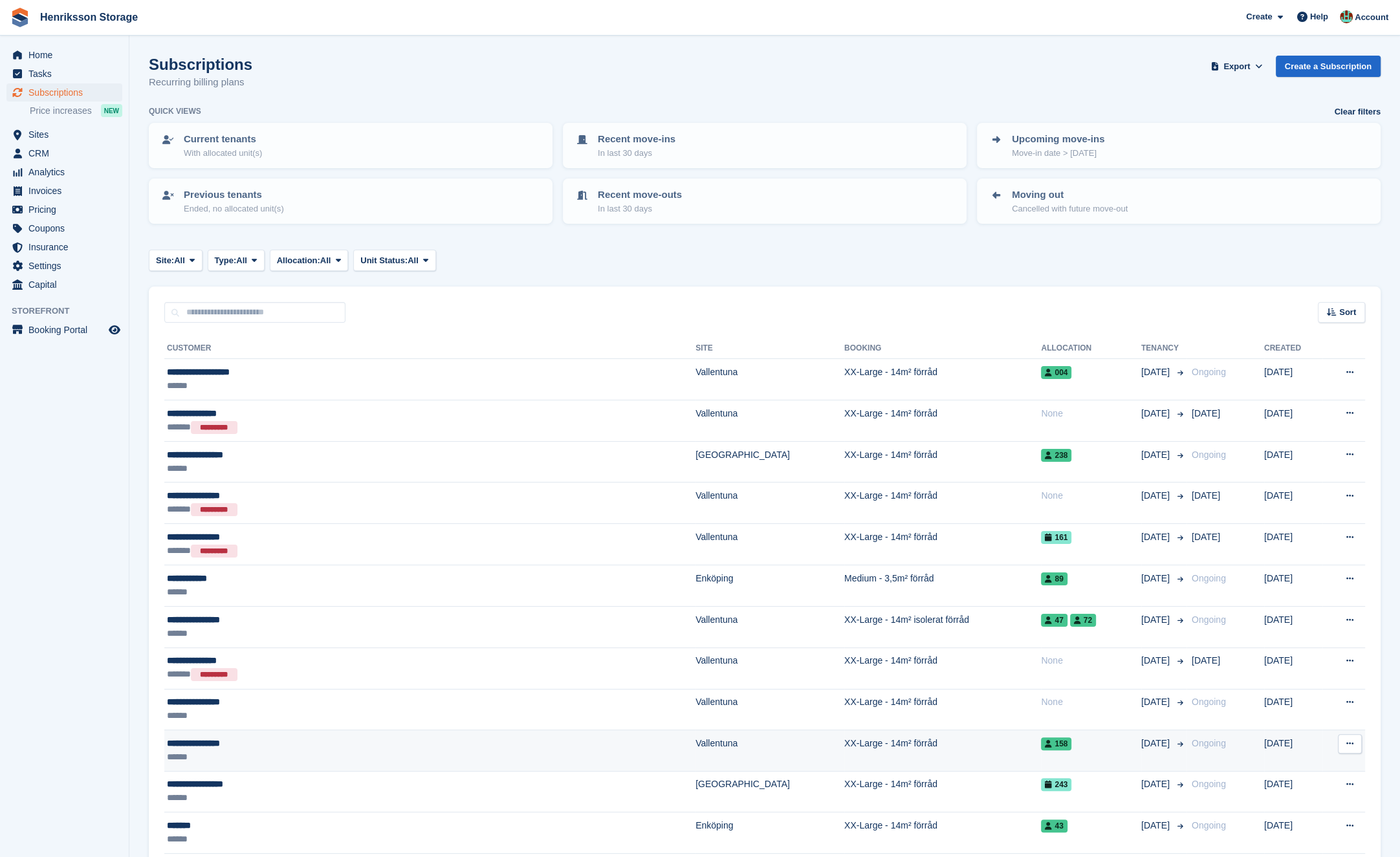
click at [333, 751] on div "******" at bounding box center [334, 757] width 334 height 14
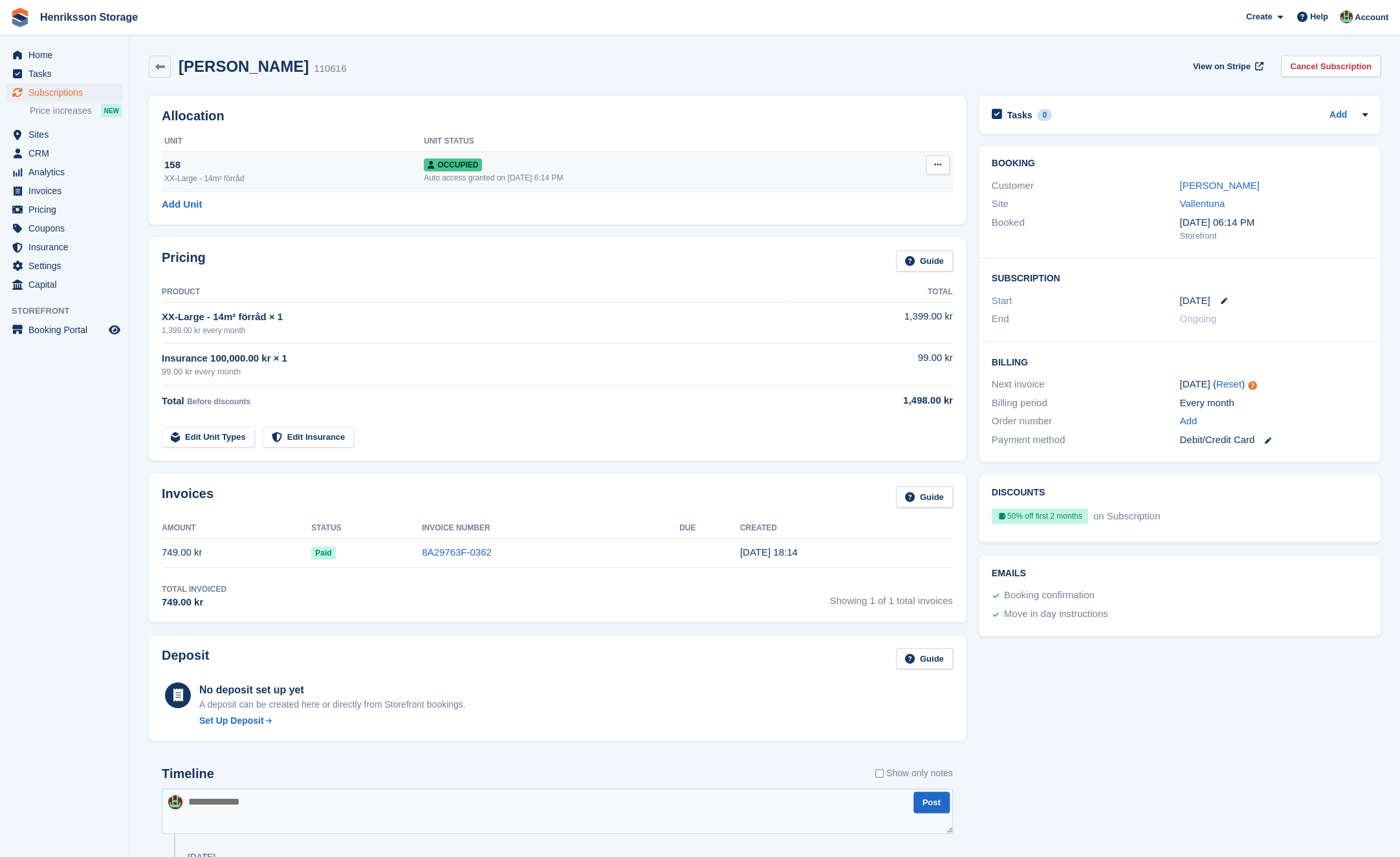
click at [938, 169] on button at bounding box center [937, 165] width 24 height 19
click at [865, 236] on p "Deallocate" at bounding box center [887, 235] width 112 height 17
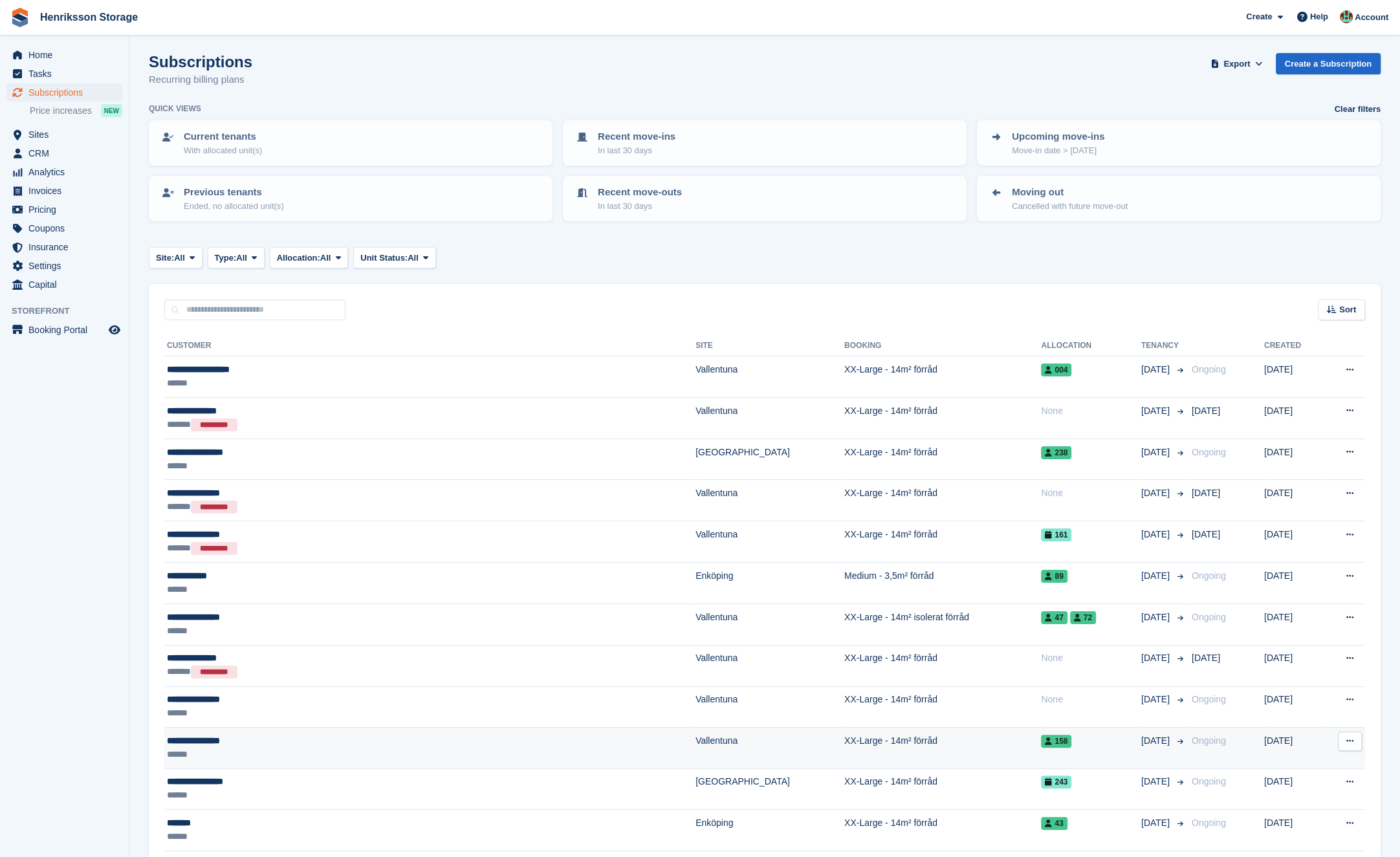
scroll to position [3, 0]
click at [408, 738] on div "**********" at bounding box center [334, 740] width 334 height 14
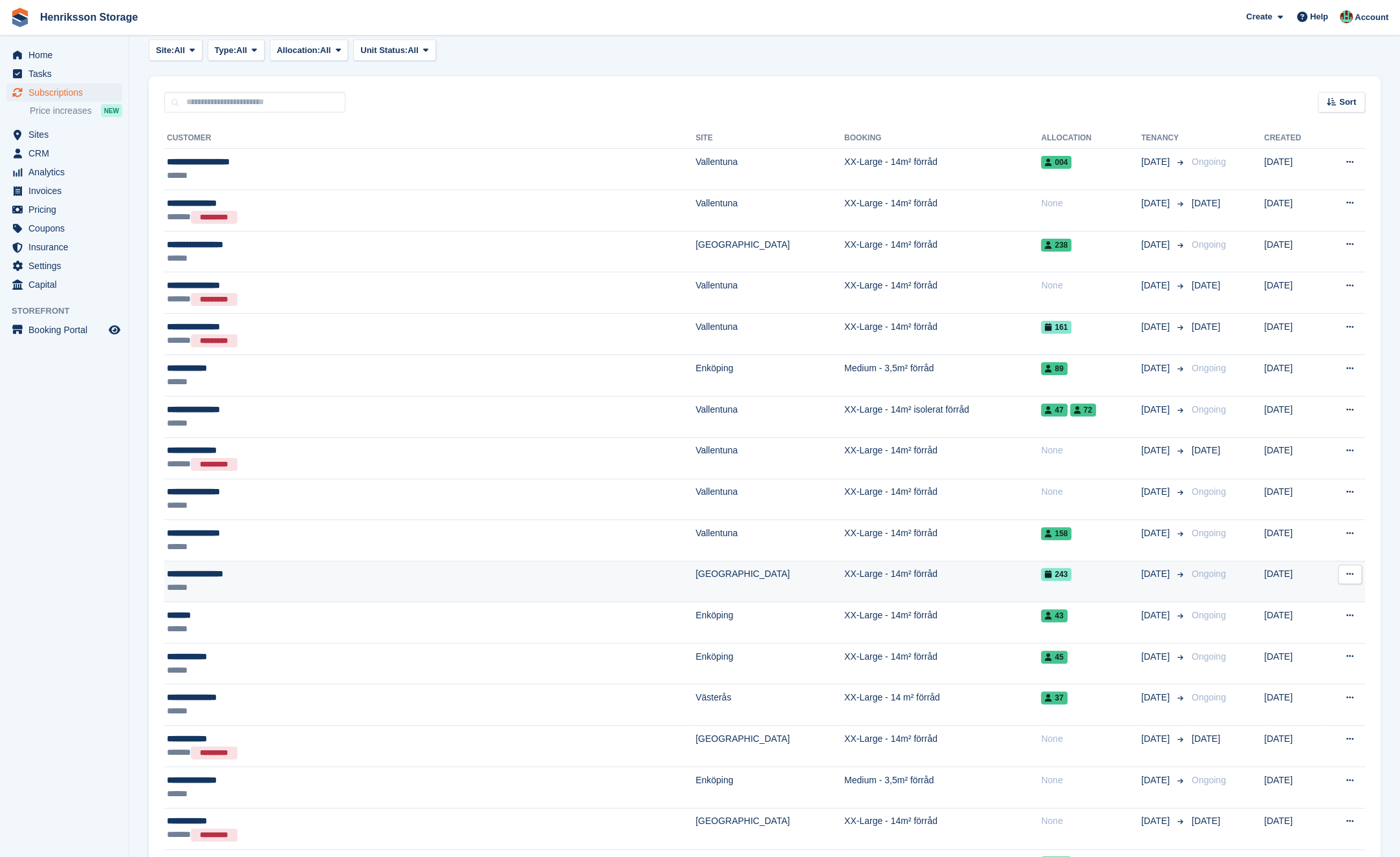
scroll to position [211, 0]
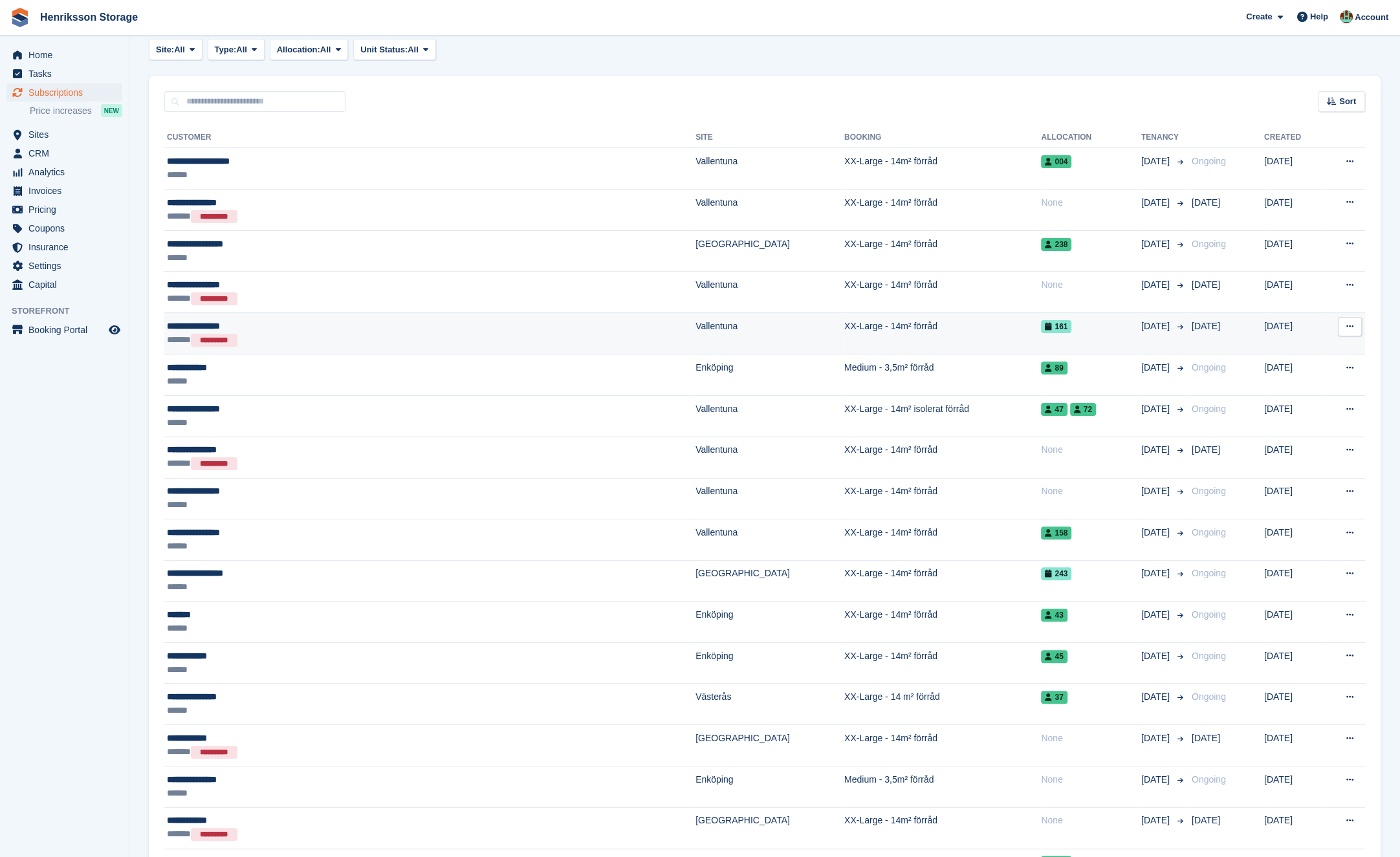
click at [374, 325] on div "**********" at bounding box center [334, 327] width 334 height 14
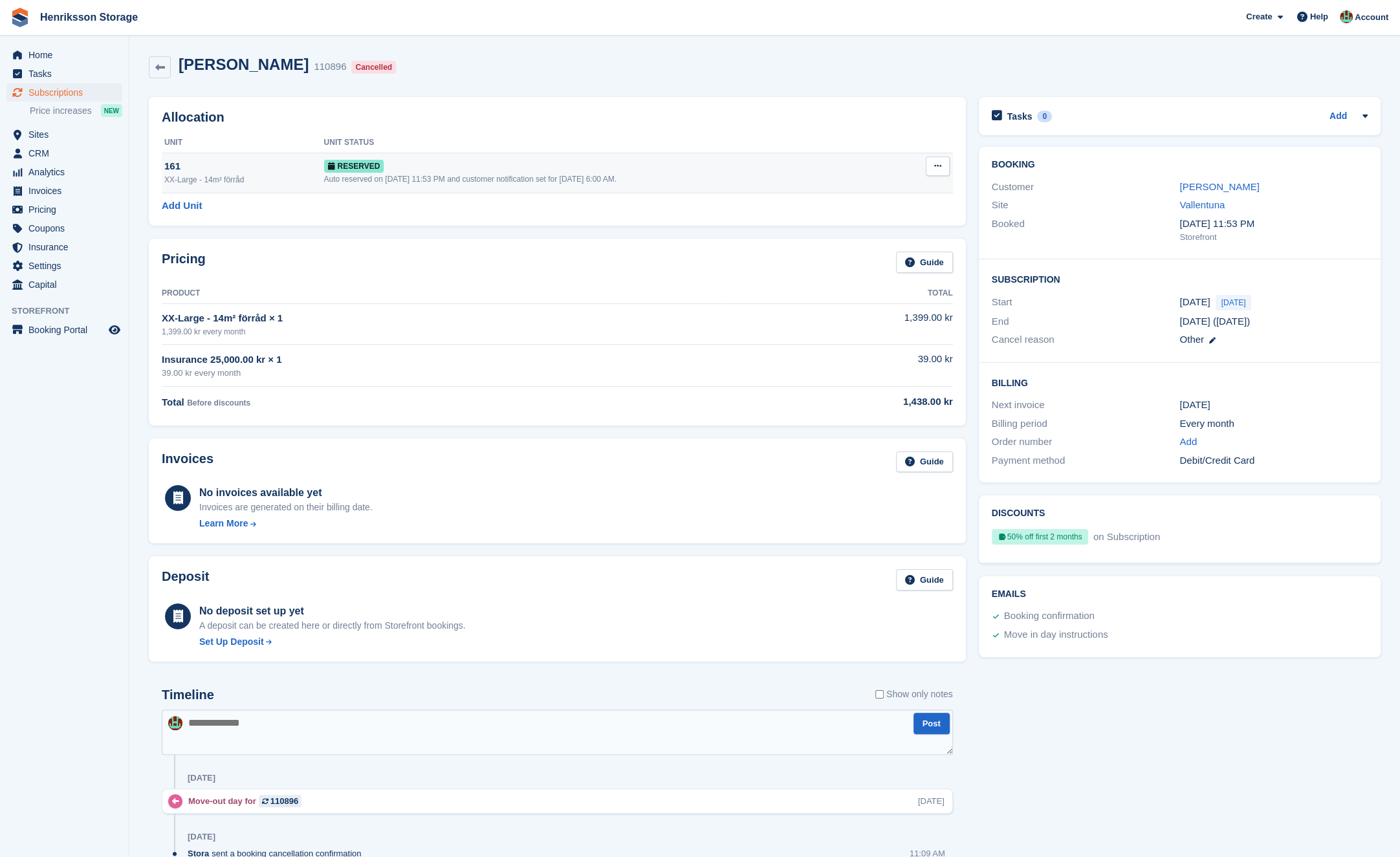
click at [936, 165] on icon at bounding box center [937, 166] width 7 height 8
click at [880, 222] on p "Deallocate" at bounding box center [887, 220] width 112 height 17
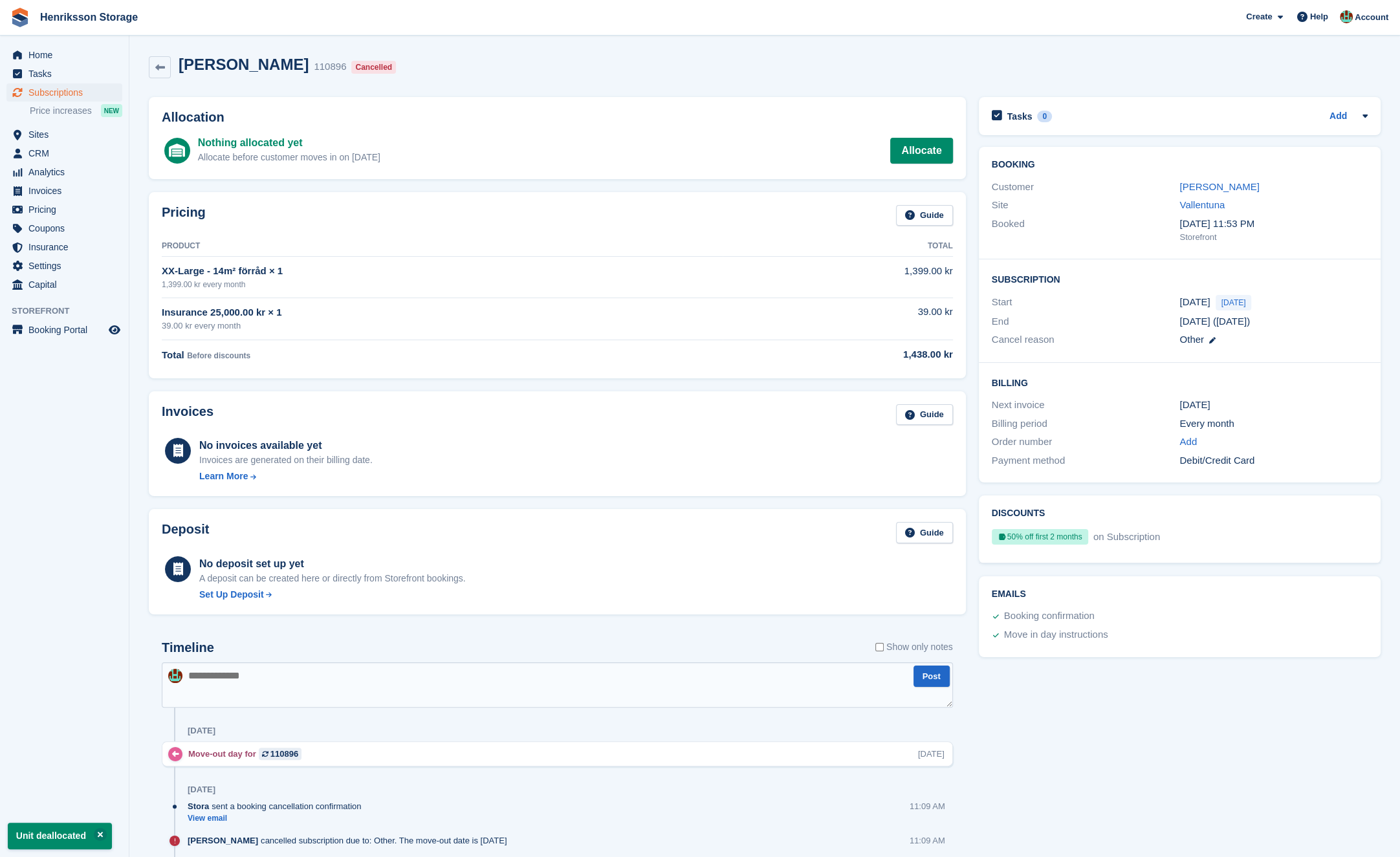
drag, startPoint x: 530, startPoint y: 480, endPoint x: 524, endPoint y: 482, distance: 6.3
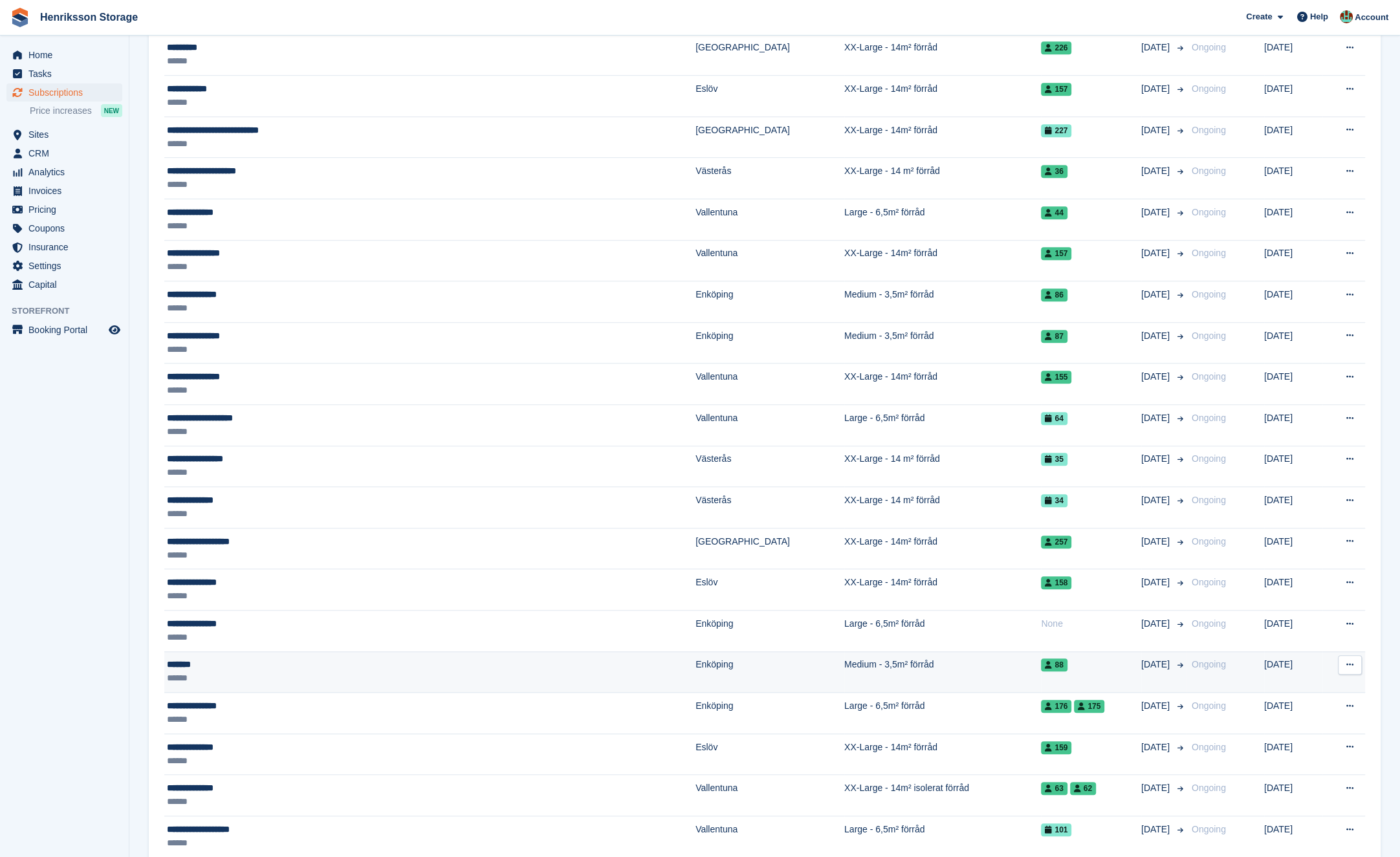
scroll to position [1033, 0]
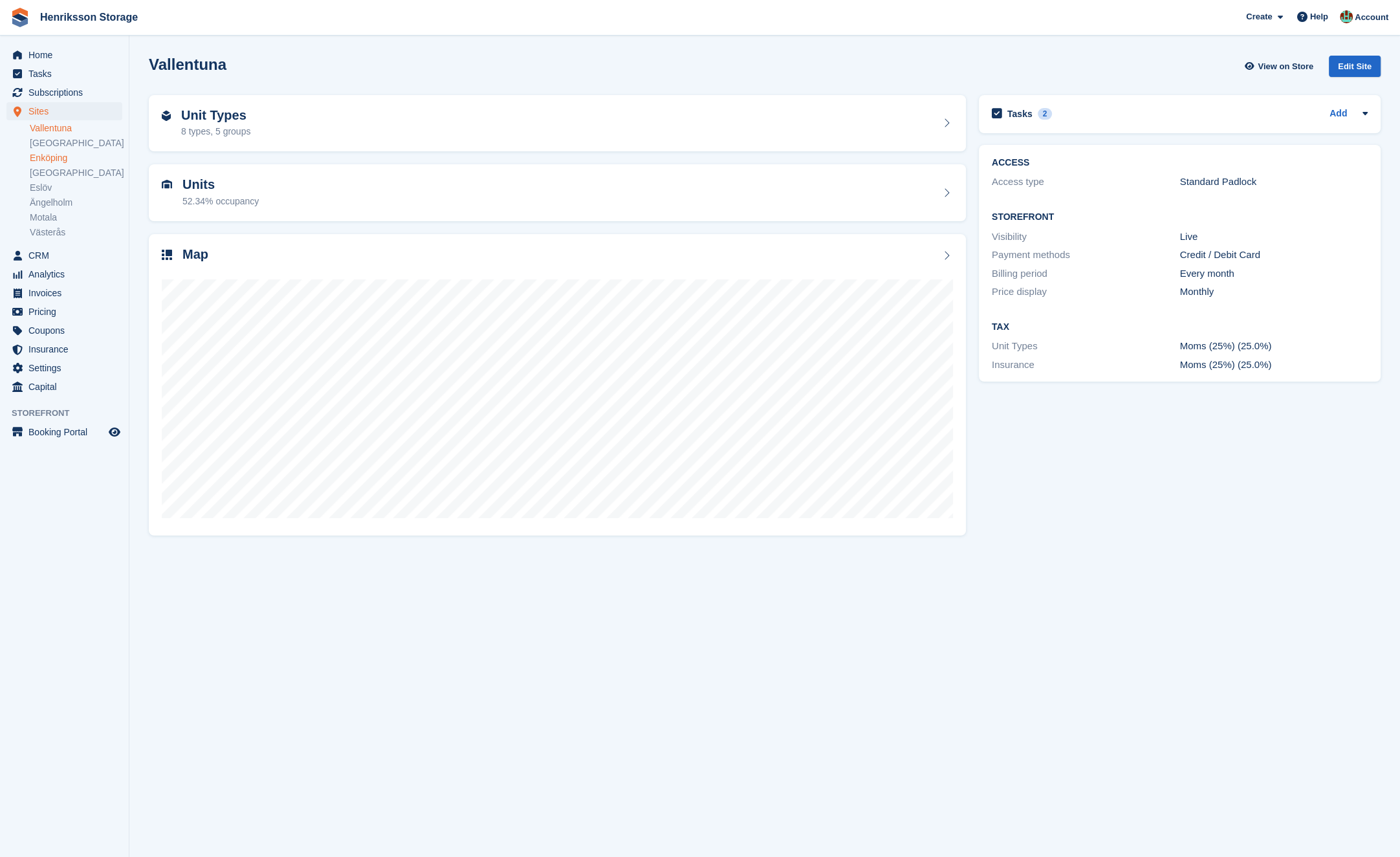
click at [73, 157] on link "Enköping" at bounding box center [76, 158] width 93 height 13
click at [422, 248] on div "Map" at bounding box center [557, 256] width 791 height 18
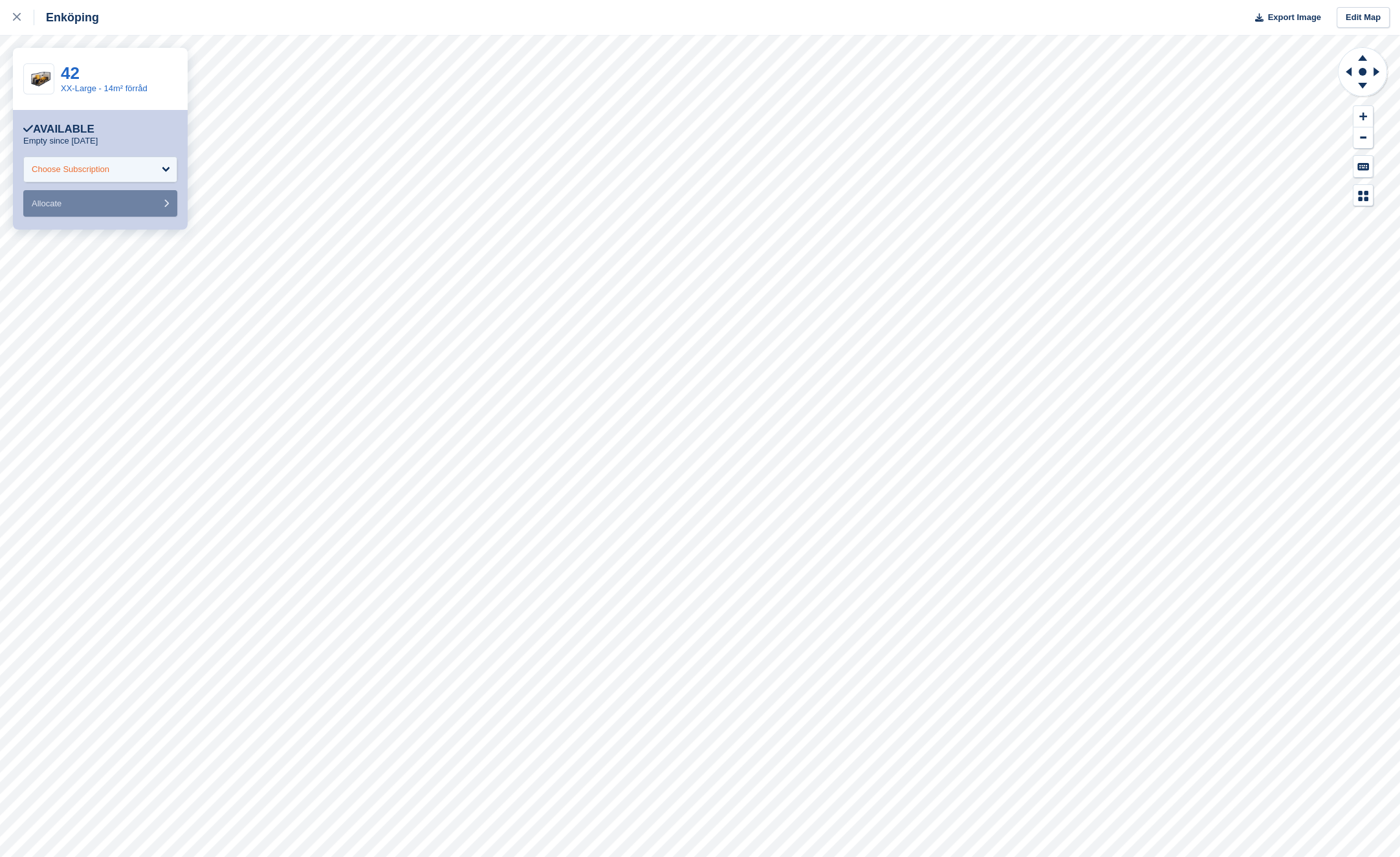
click at [139, 176] on div "Choose Subscription" at bounding box center [100, 169] width 154 height 26
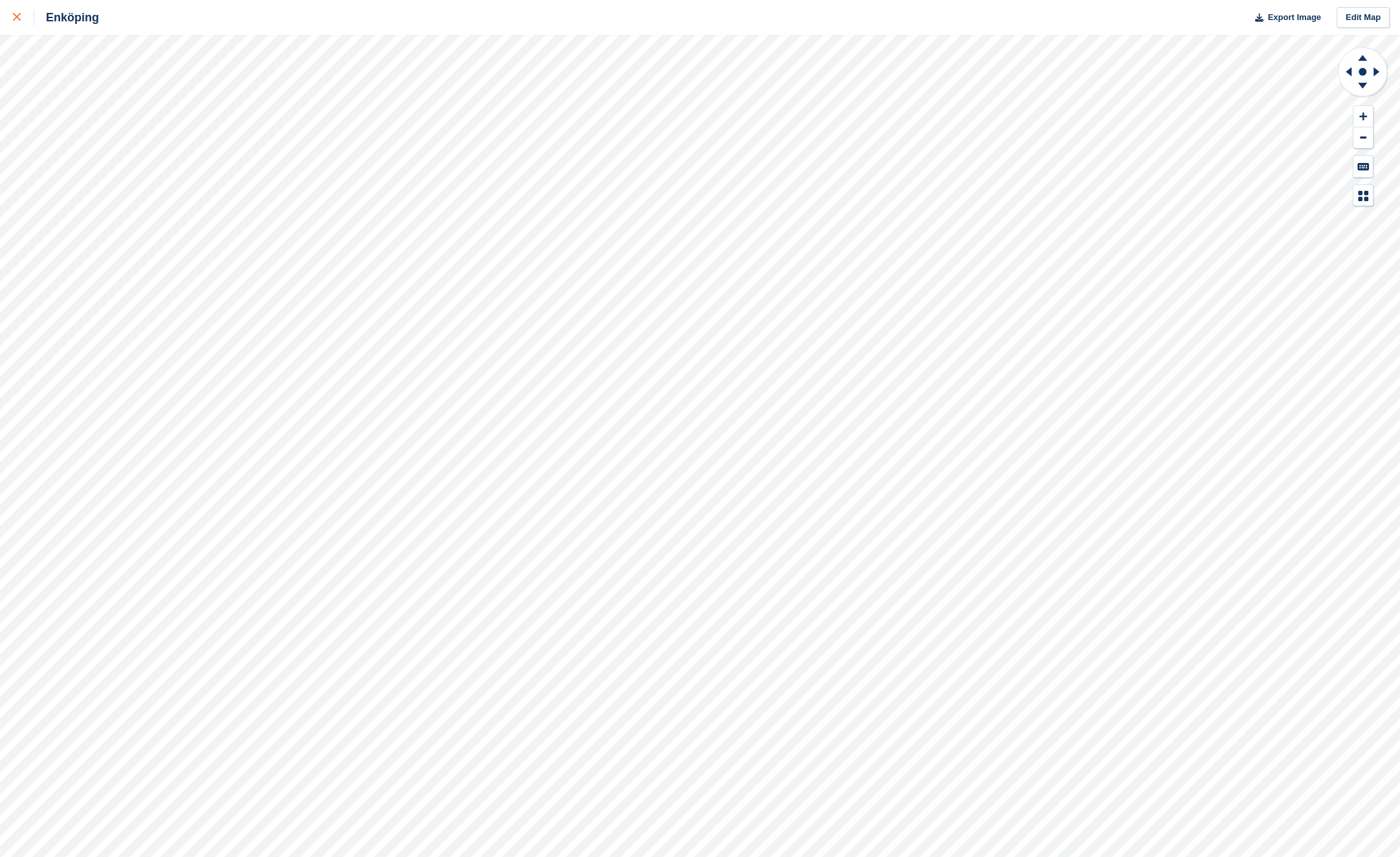
click at [19, 28] on link at bounding box center [17, 17] width 35 height 35
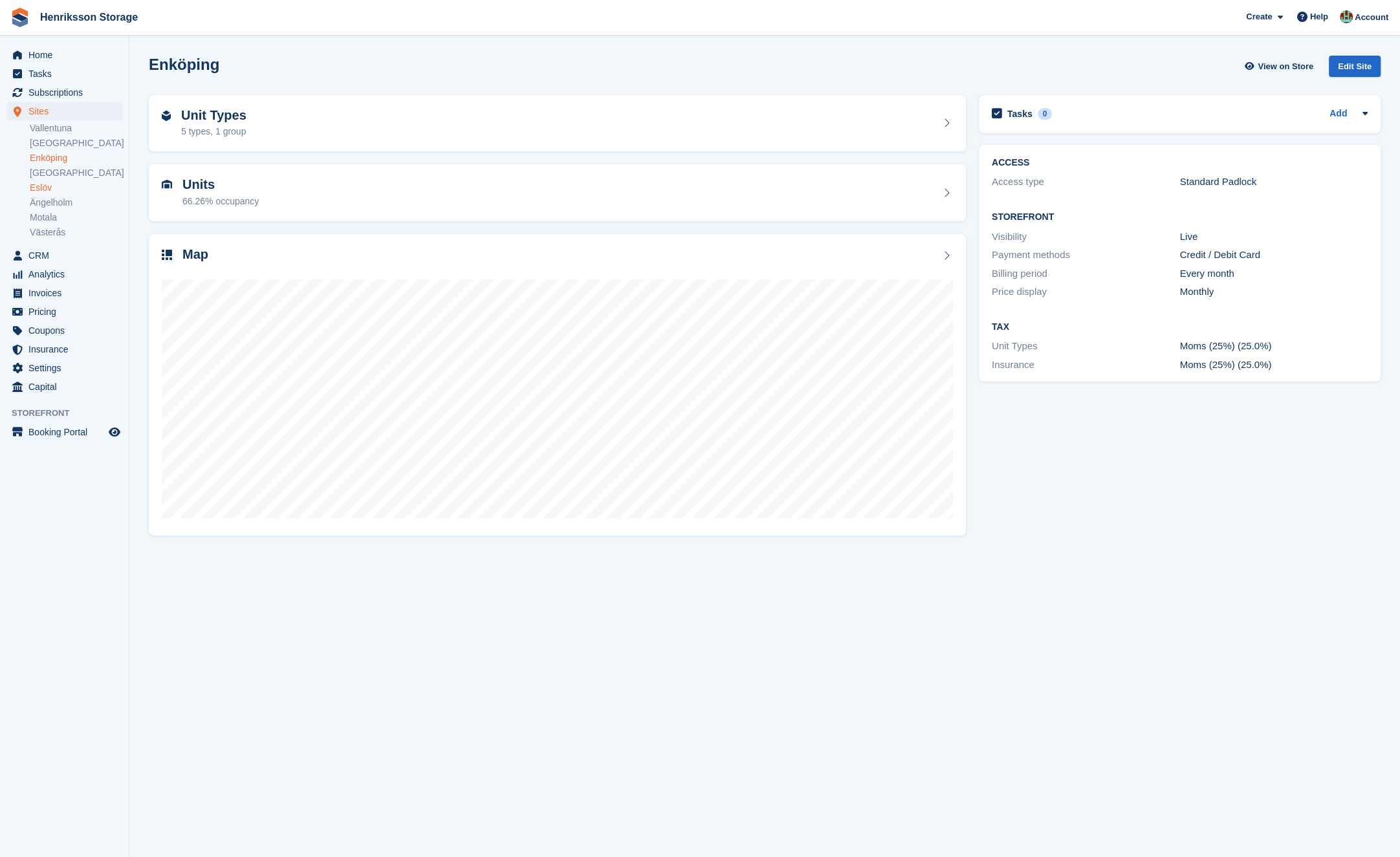
click at [64, 184] on link "Eslöv" at bounding box center [76, 187] width 93 height 13
click at [563, 247] on div "Map" at bounding box center [557, 256] width 791 height 18
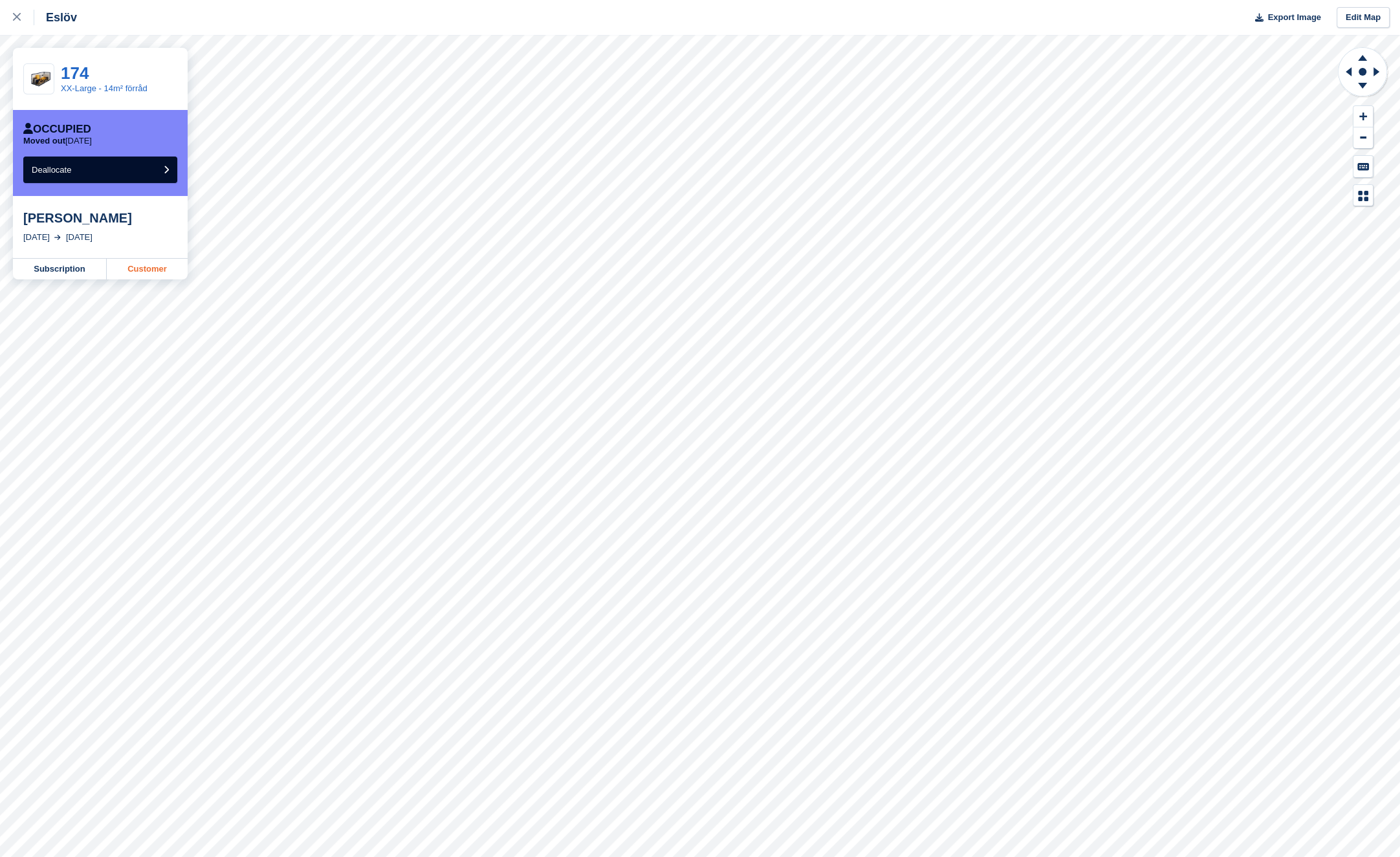
click at [176, 272] on link "Customer" at bounding box center [147, 268] width 81 height 21
